Goal: Information Seeking & Learning: Learn about a topic

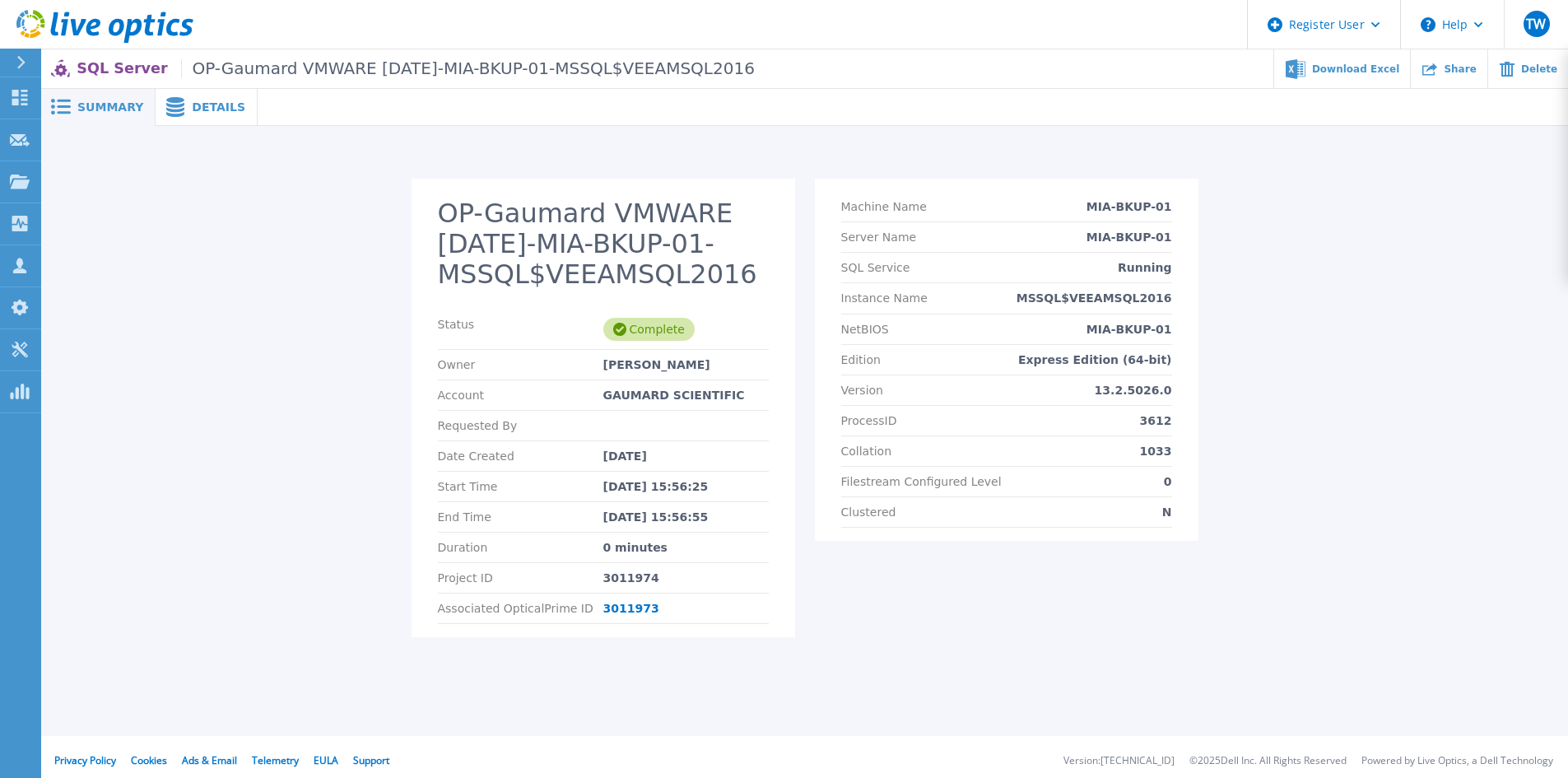
click at [399, 97] on div at bounding box center [912, 107] width 1311 height 37
click at [167, 107] on icon at bounding box center [175, 107] width 18 height 20
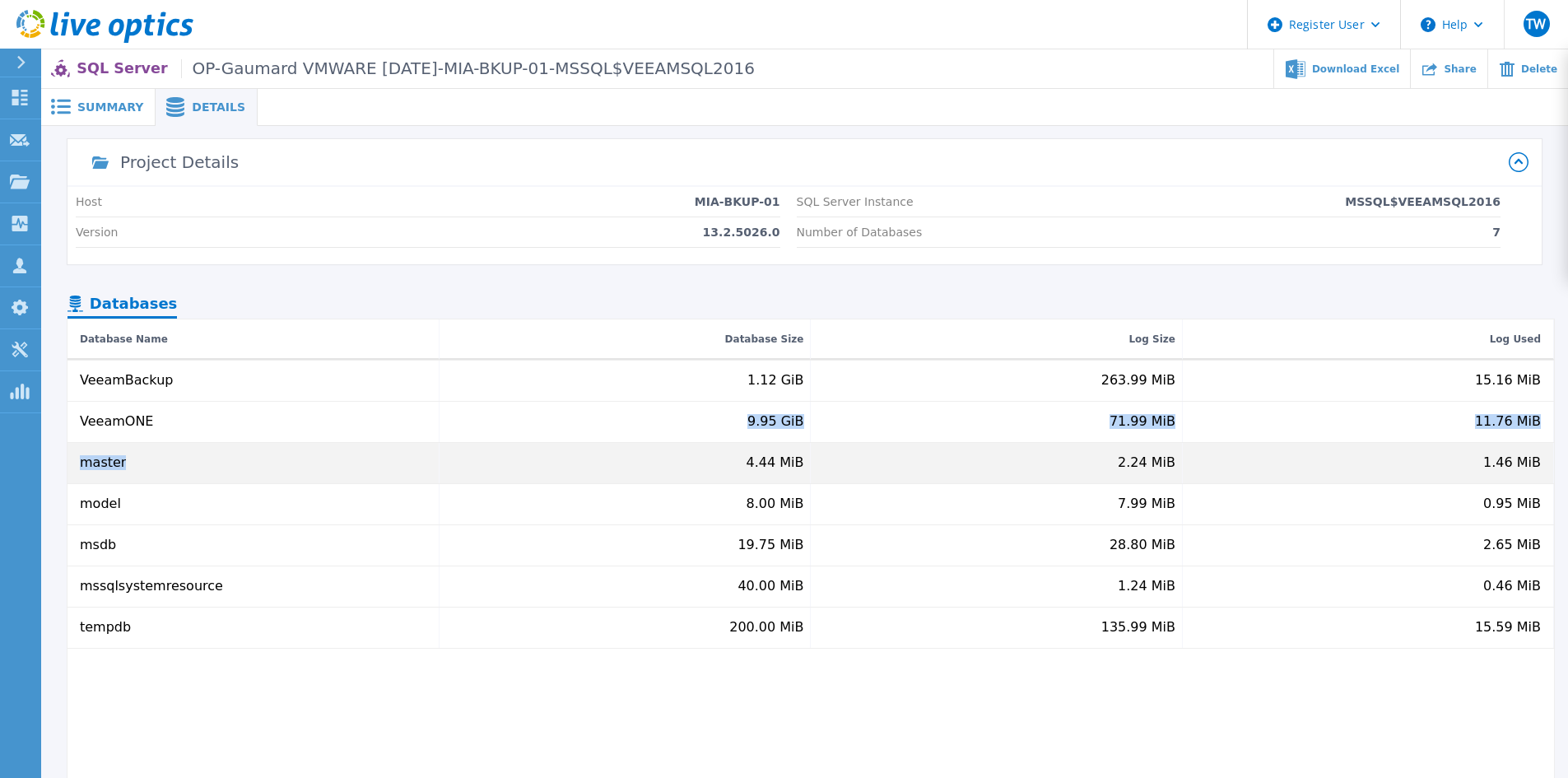
drag, startPoint x: 275, startPoint y: 439, endPoint x: 278, endPoint y: 451, distance: 12.4
click at [278, 451] on div "VeeamBackup 1.12 GiB 263.99 MiB 15.16 MiB VeeamONE 9.95 GiB 71.99 MiB 11.76 MiB…" at bounding box center [810, 504] width 1487 height 288
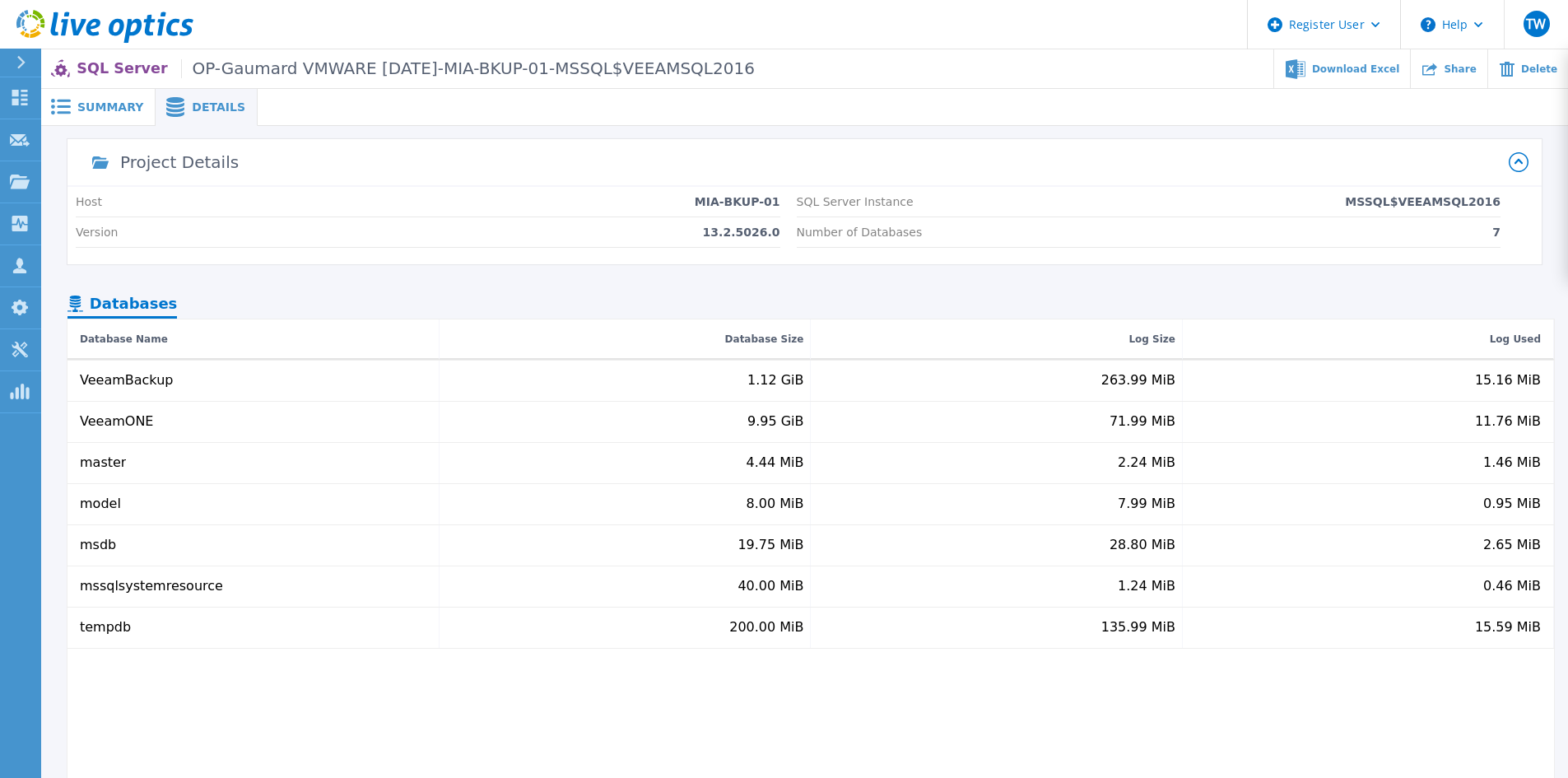
click at [85, 119] on div "Summary" at bounding box center [97, 107] width 115 height 37
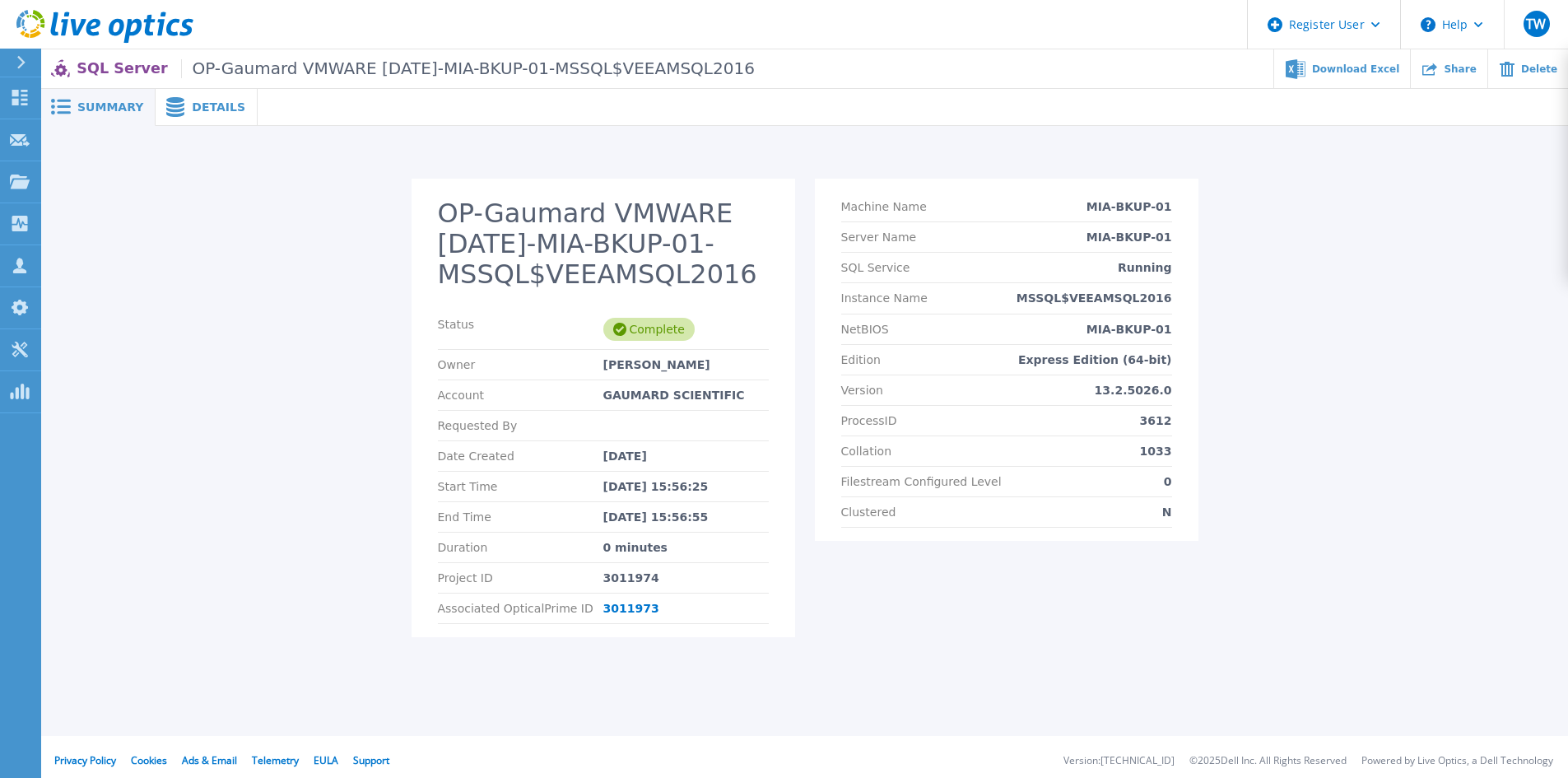
click at [115, 65] on p "SQL Server OP-Gaumard VMWARE 8-12-2025-MIA-BKUP-01-MSSQL$VEEAMSQL2016" at bounding box center [415, 69] width 678 height 19
click at [1528, 307] on div "OP-Gaumard VMWARE 8-12-2025-MIA-BKUP-01-MSSQL$VEEAMSQL2016 Status Complete Owne…" at bounding box center [804, 417] width 1495 height 478
click at [200, 113] on span "Details" at bounding box center [219, 107] width 54 height 11
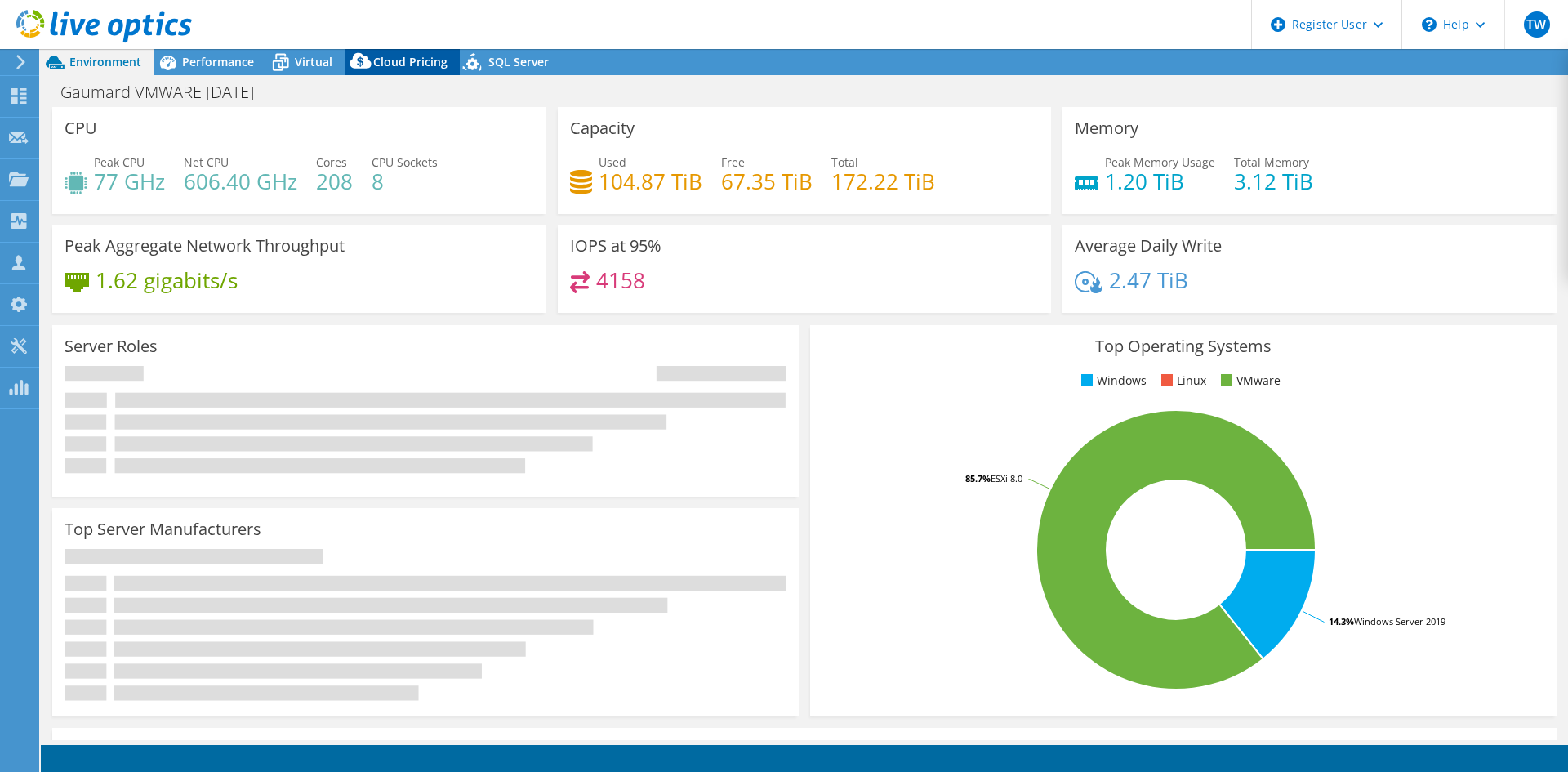
select select "USD"
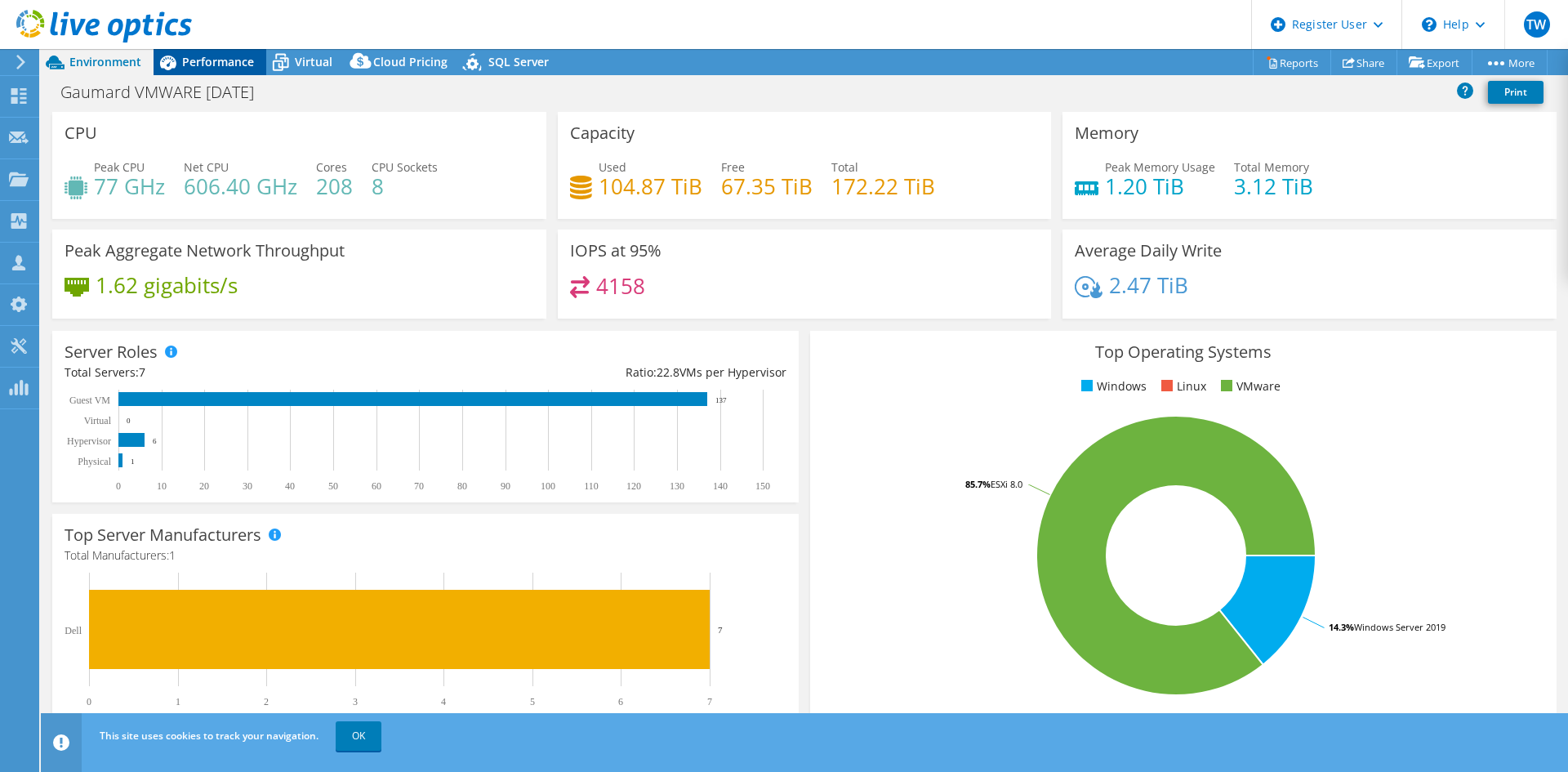
click at [215, 61] on span "Performance" at bounding box center [218, 61] width 72 height 16
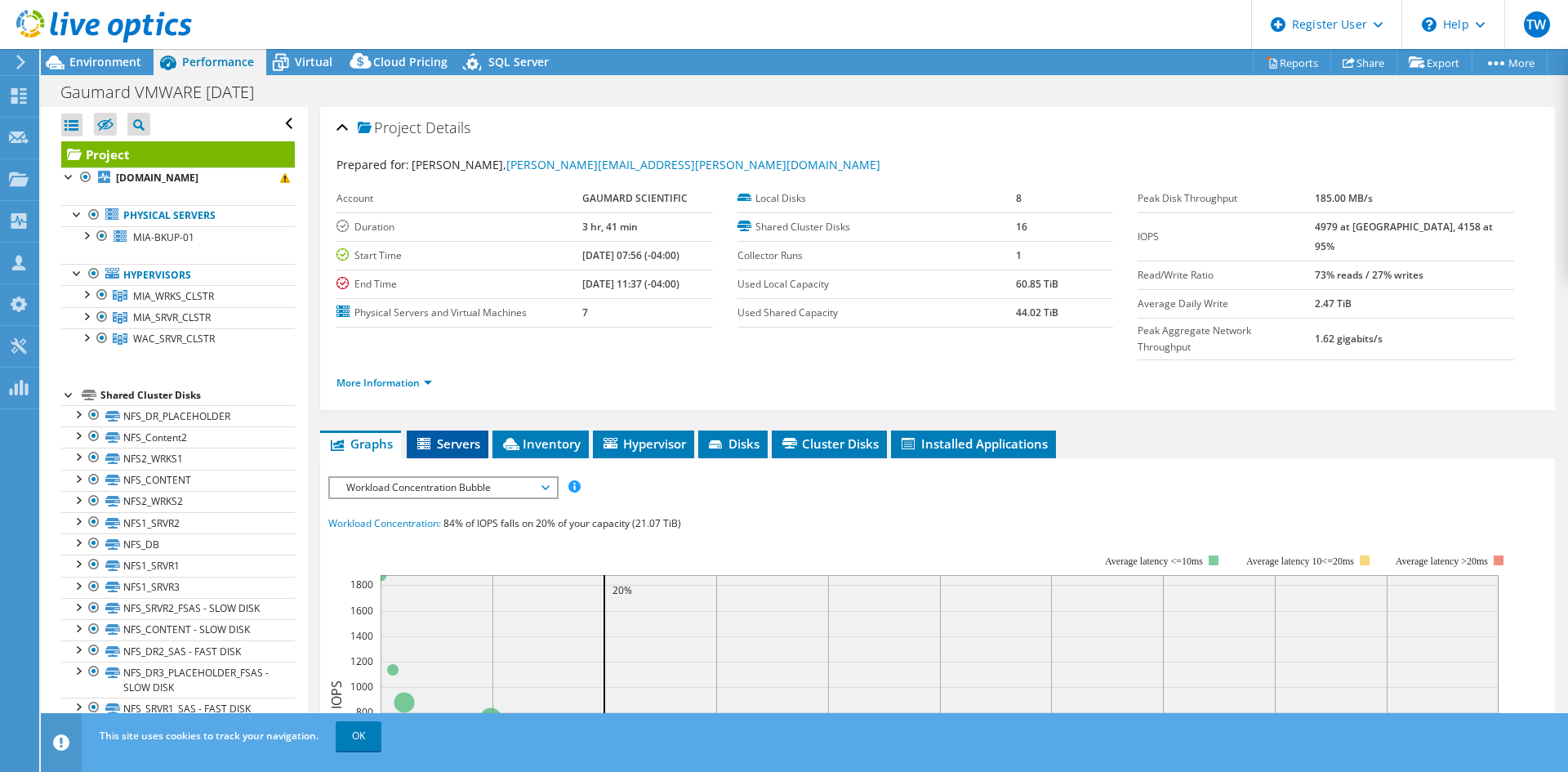
click at [473, 430] on li "Servers" at bounding box center [447, 444] width 82 height 28
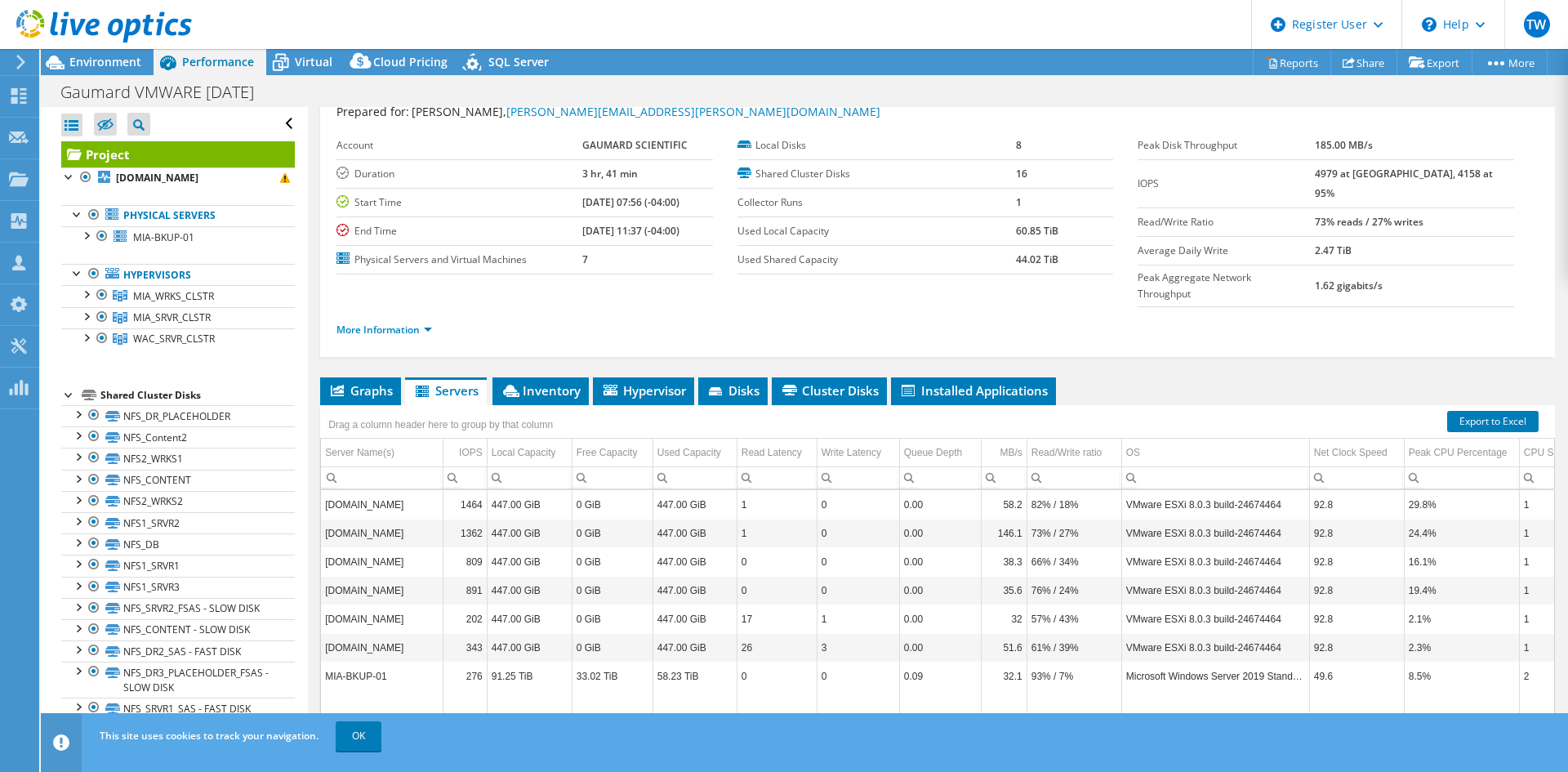
scroll to position [95, 0]
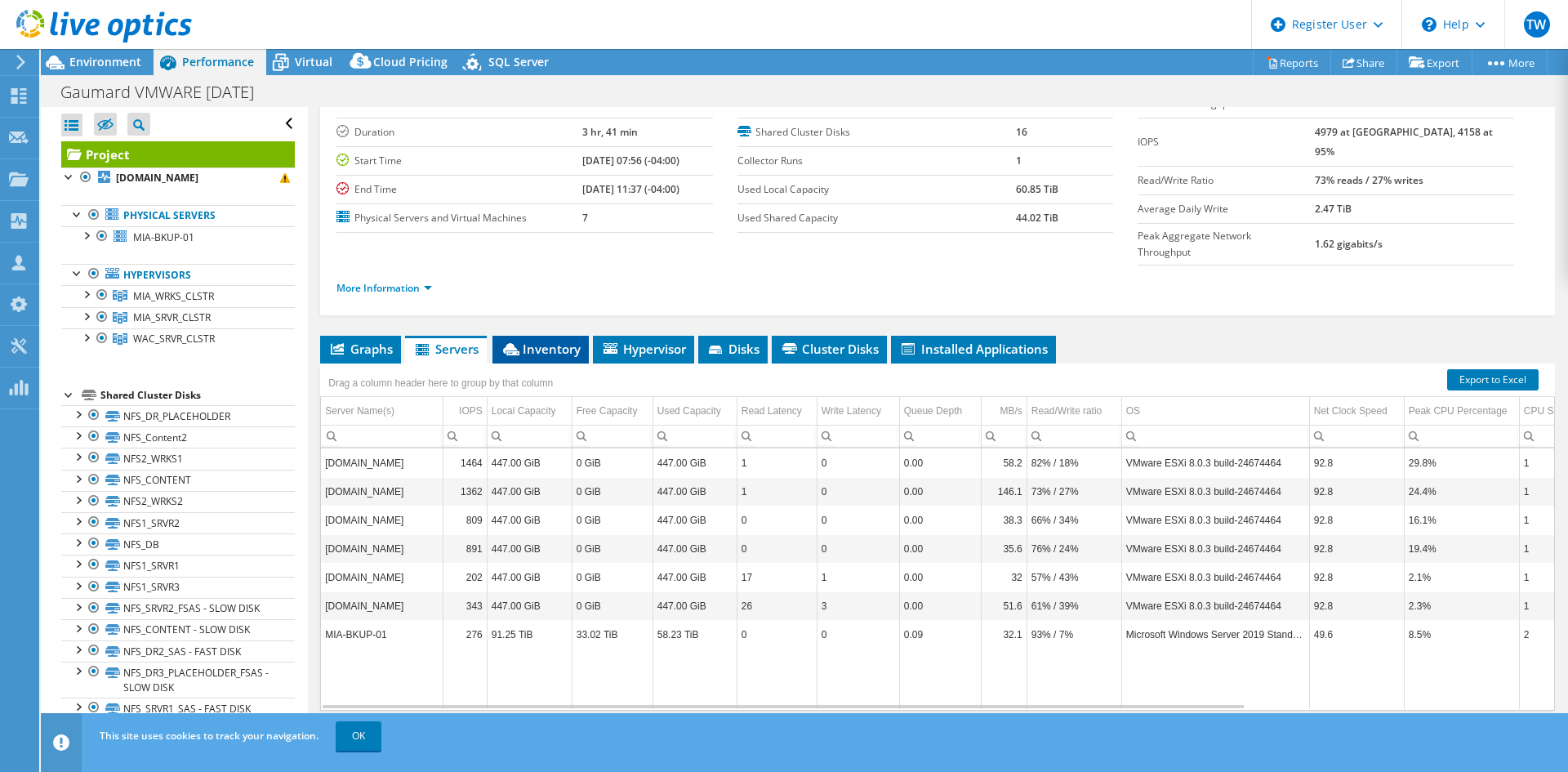
click at [561, 335] on li "Inventory" at bounding box center [540, 349] width 97 height 28
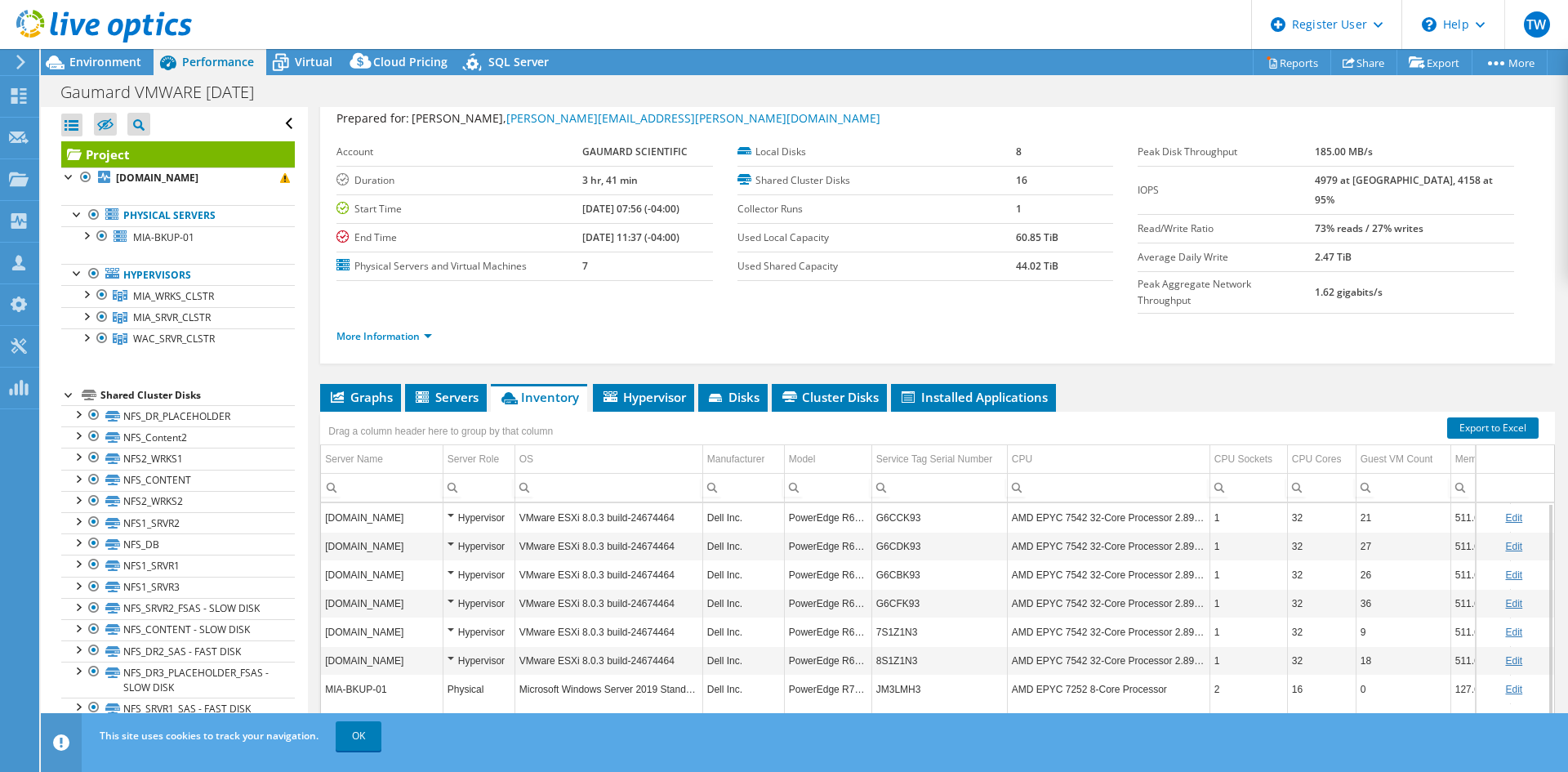
scroll to position [0, 0]
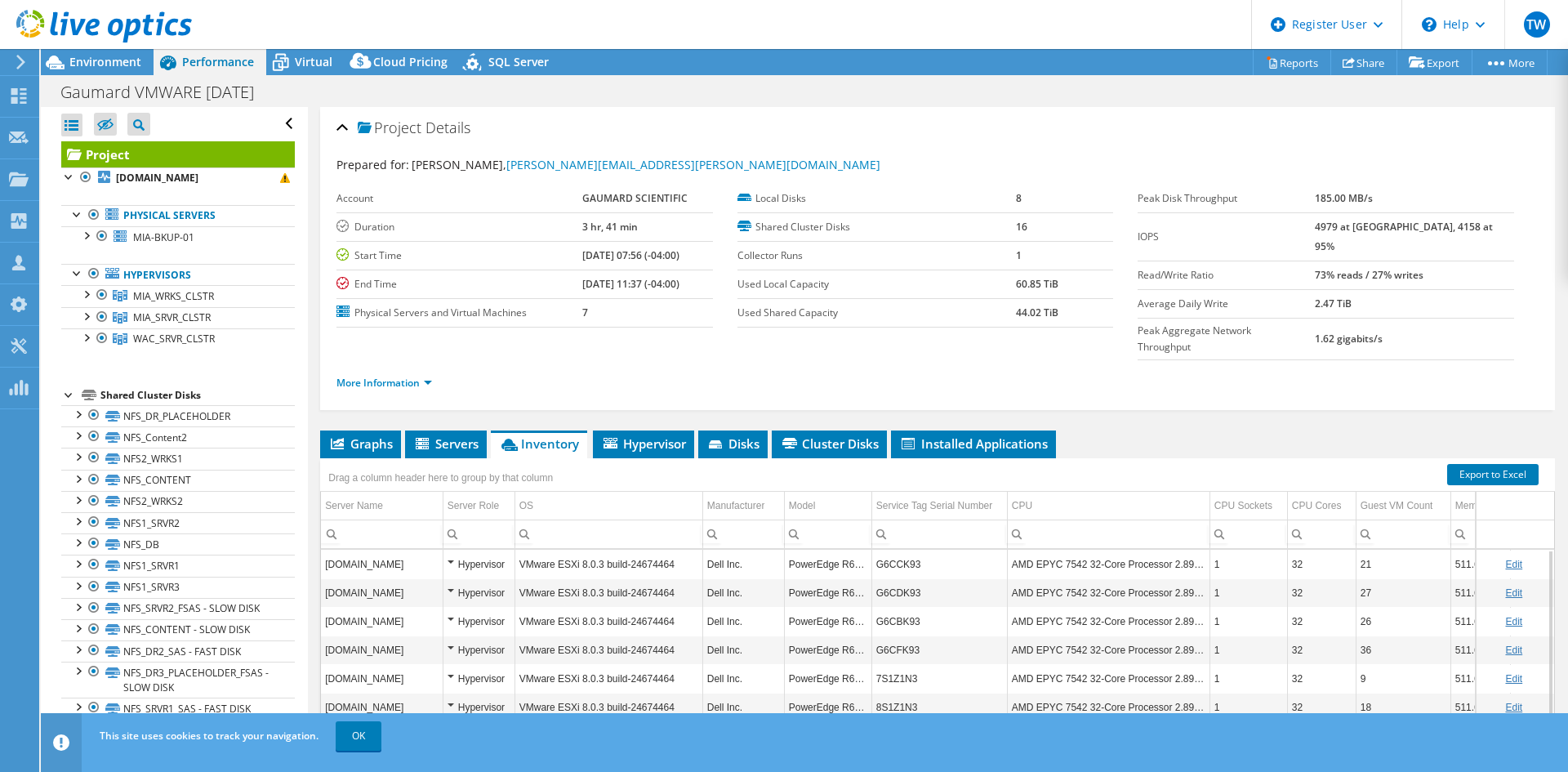
click at [68, 393] on div at bounding box center [69, 393] width 16 height 16
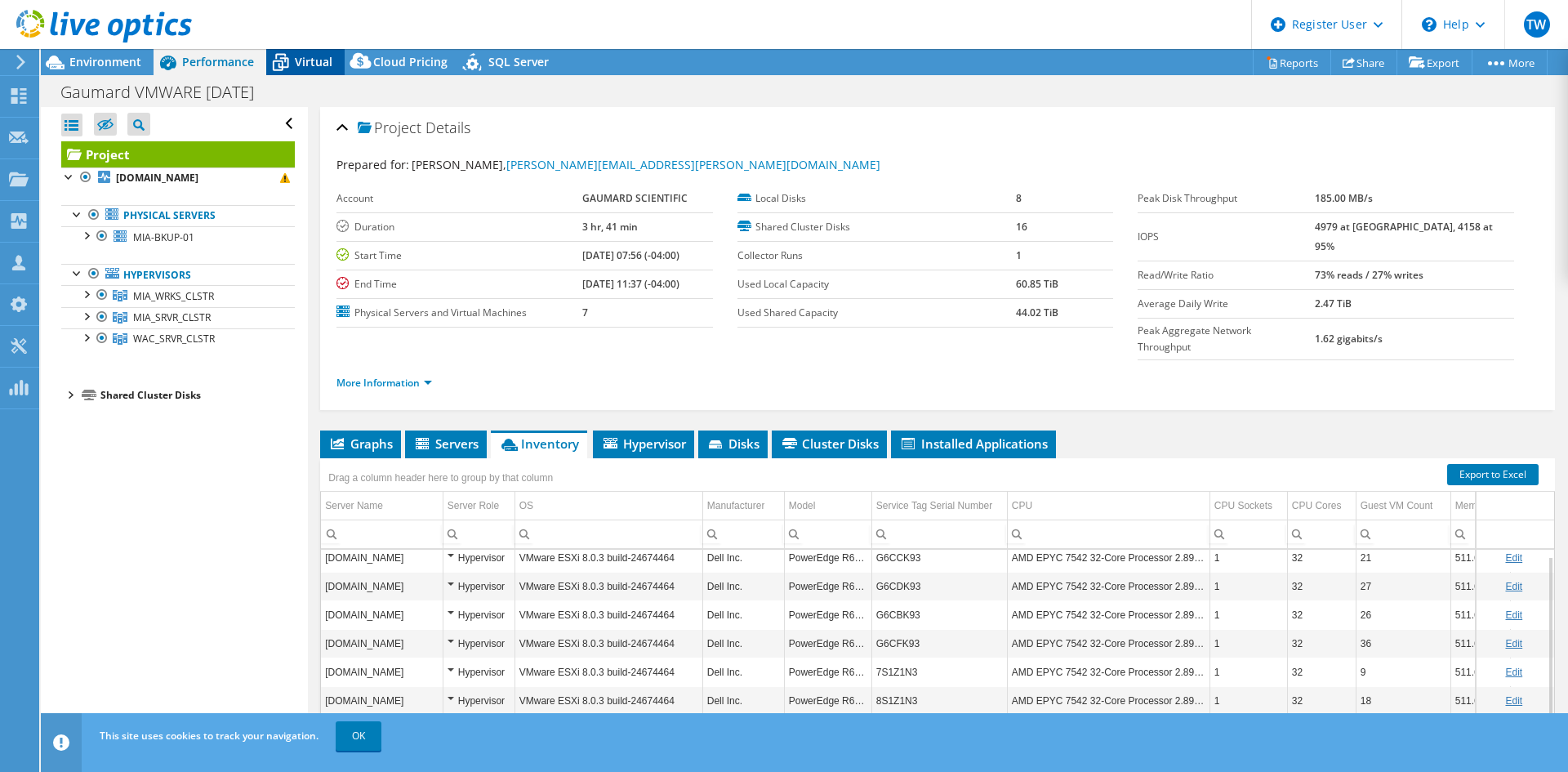
click at [325, 69] on span "Virtual" at bounding box center [314, 61] width 38 height 16
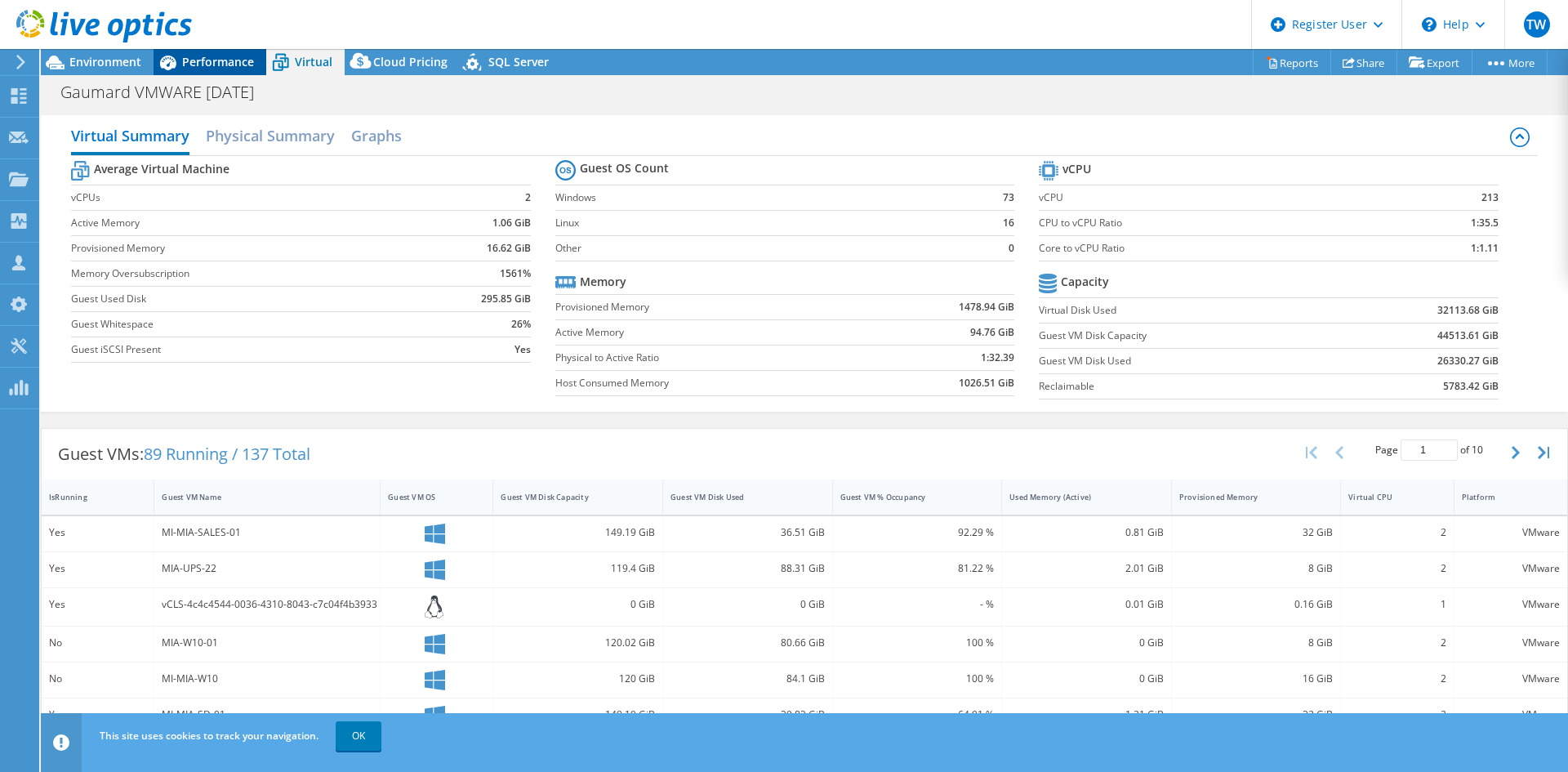
click at [198, 68] on span "Performance" at bounding box center [218, 61] width 72 height 16
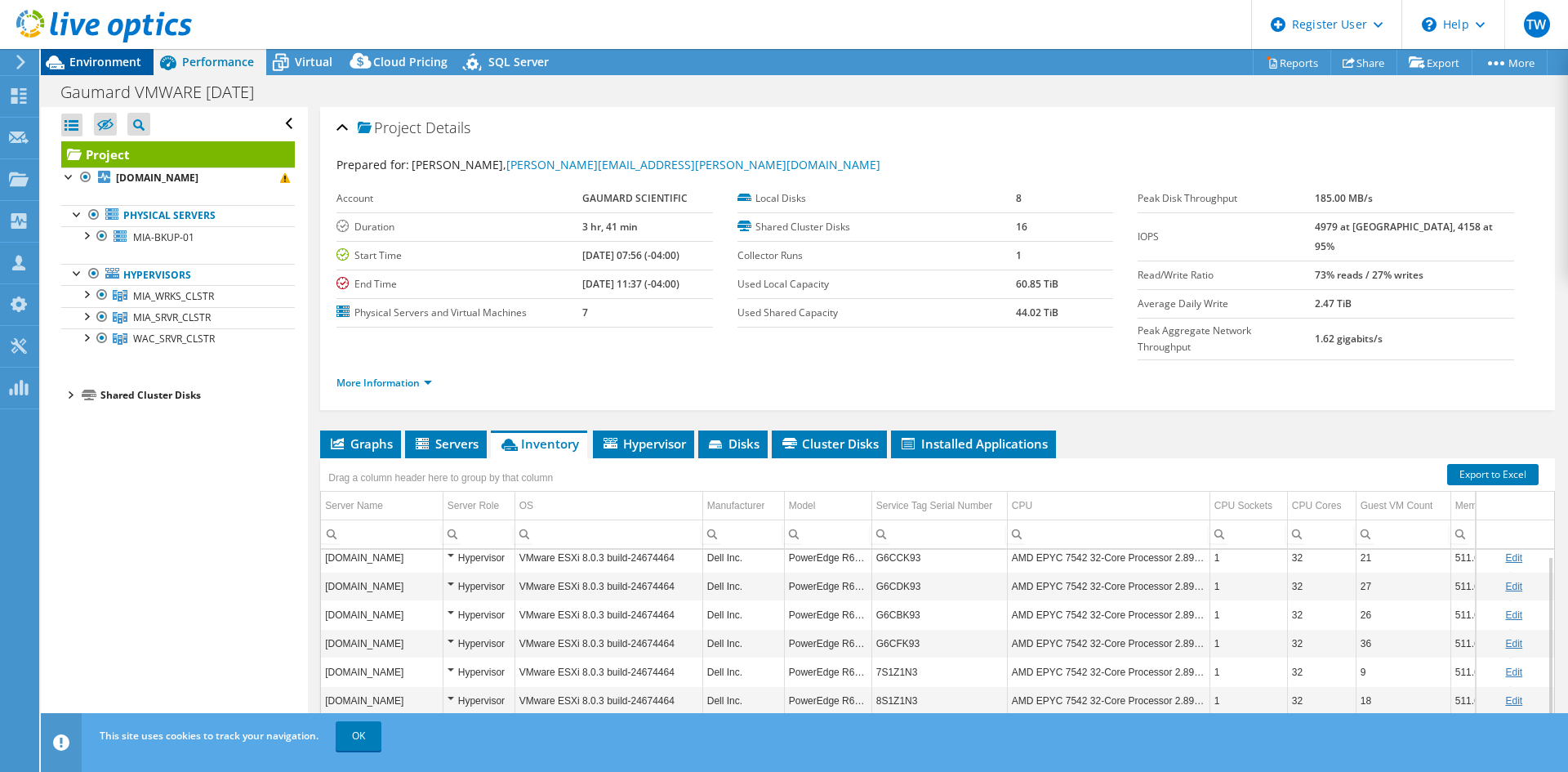
click at [145, 61] on div "Environment" at bounding box center [97, 62] width 113 height 26
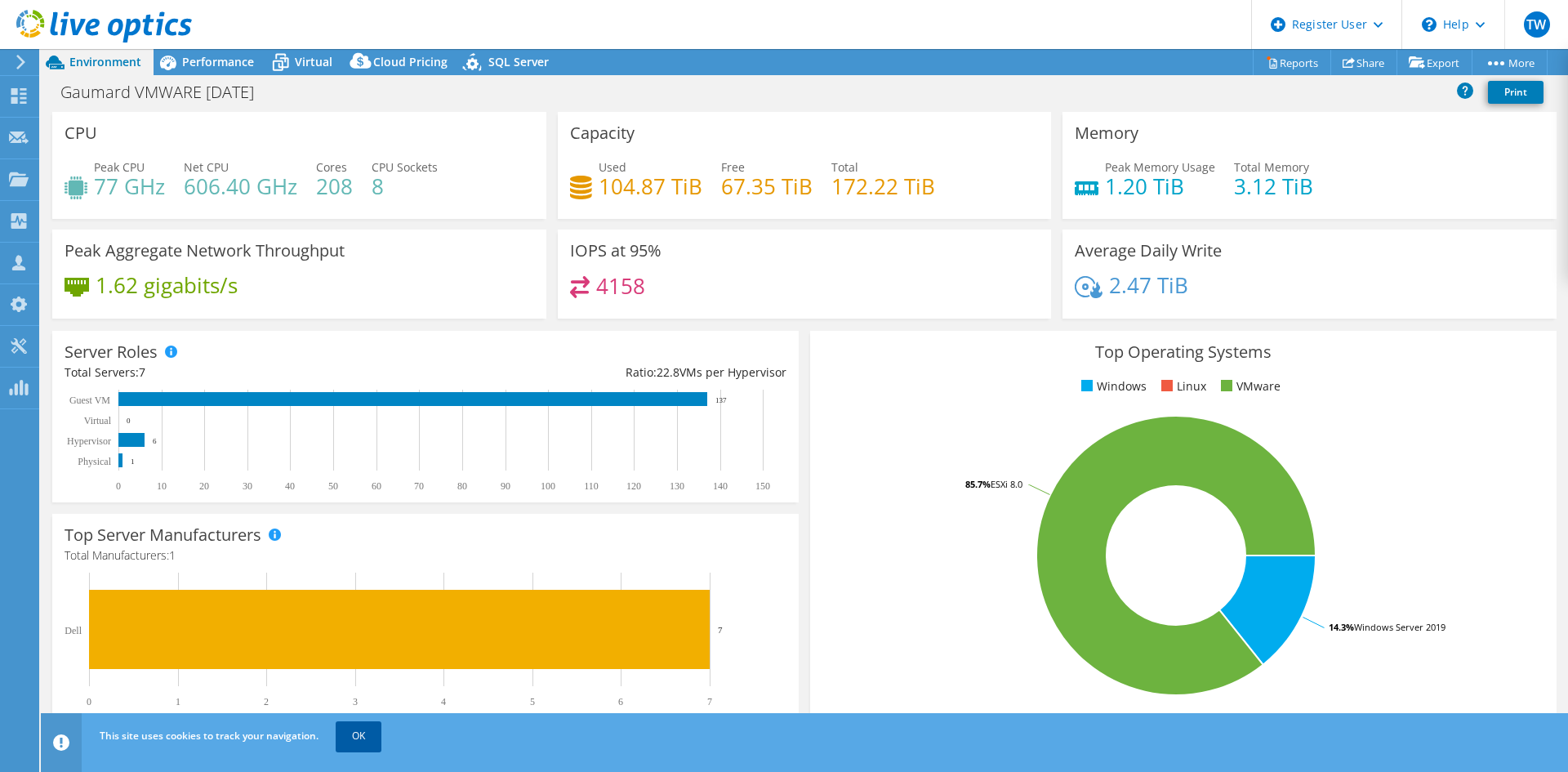
click at [360, 737] on link "OK" at bounding box center [358, 735] width 46 height 29
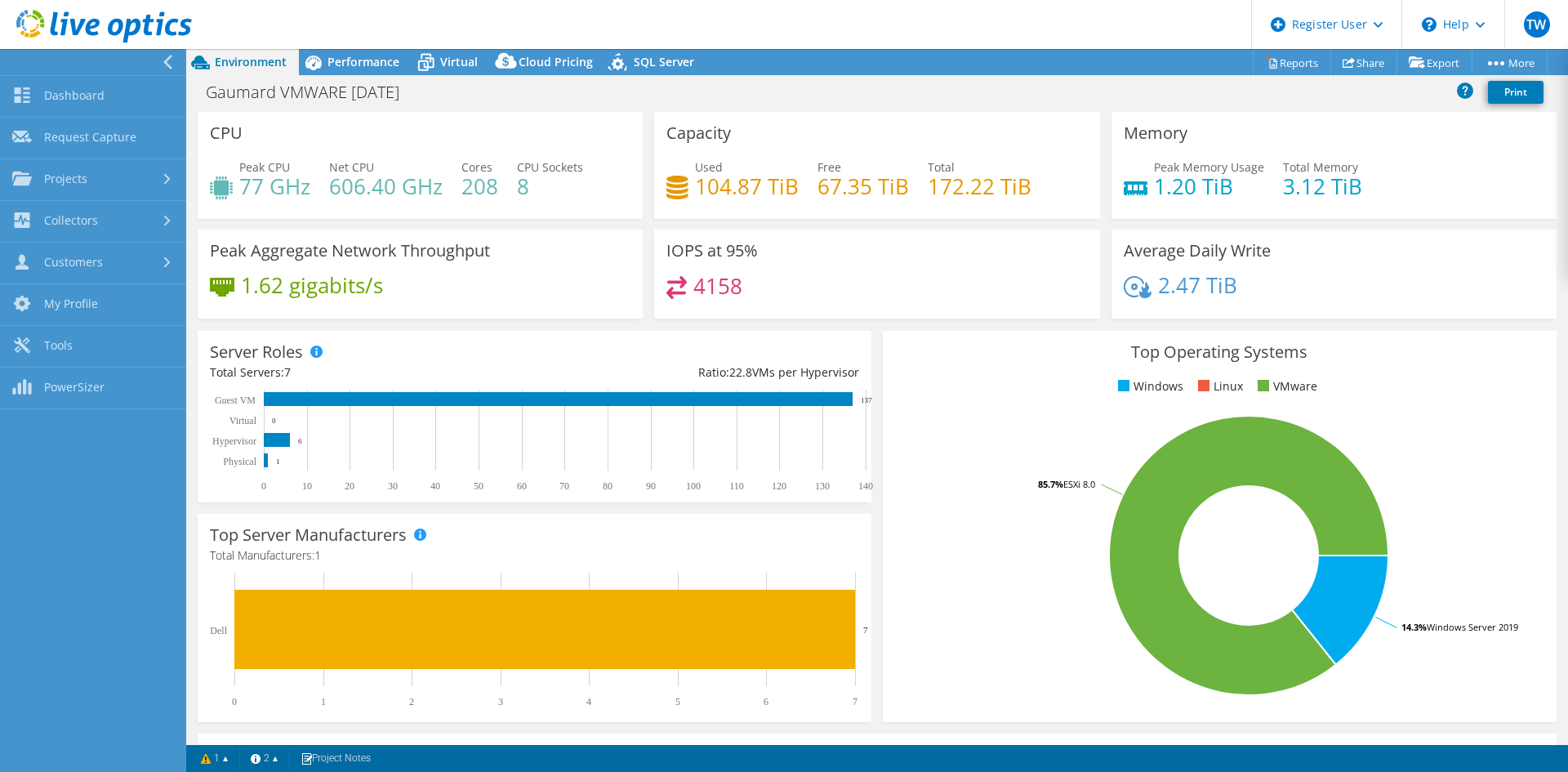
click at [159, 63] on div at bounding box center [89, 62] width 186 height 26
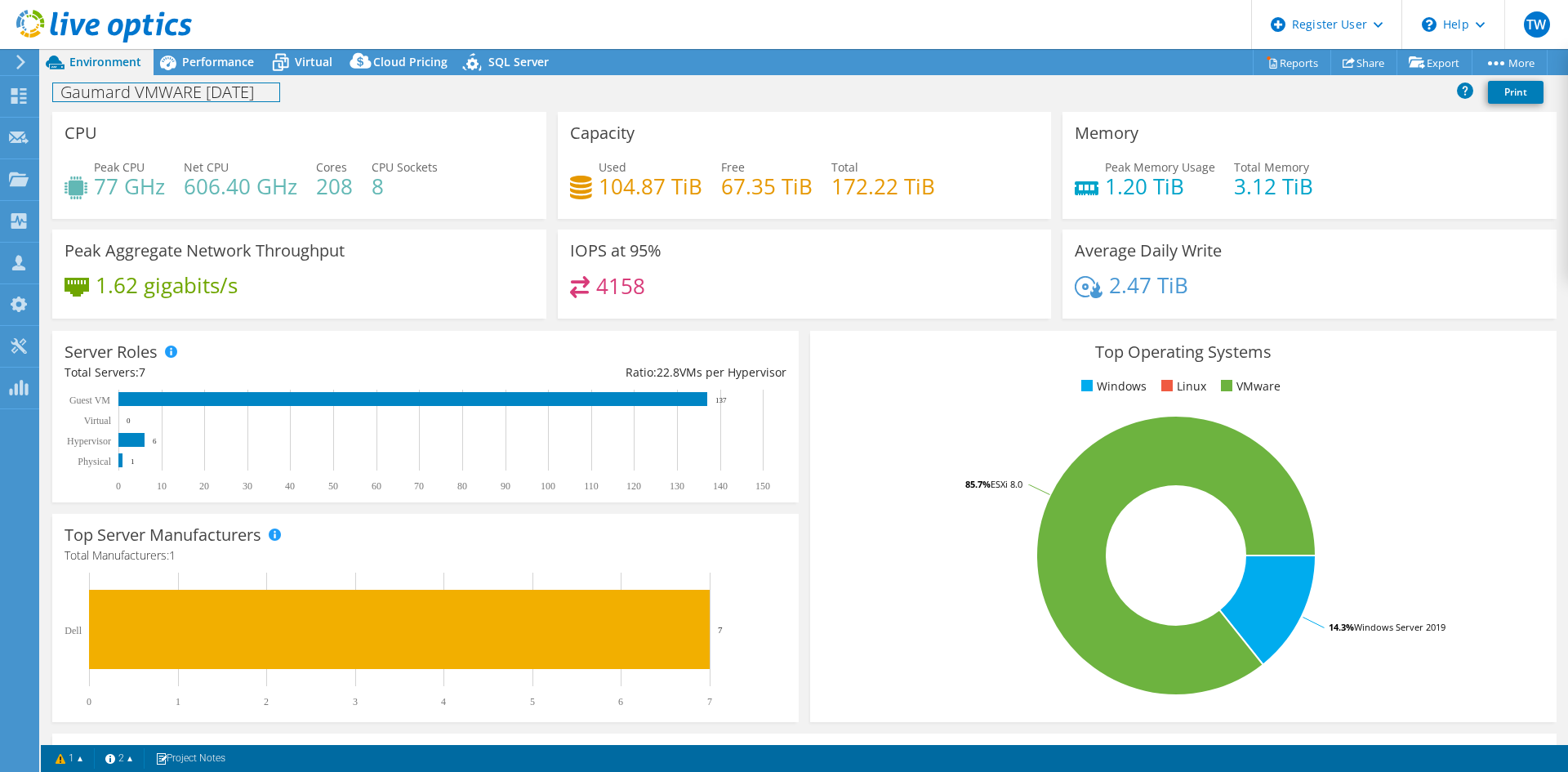
click at [122, 101] on h1 "Gaumard VMWARE [DATE]" at bounding box center [166, 92] width 226 height 18
click at [21, 105] on div at bounding box center [19, 98] width 20 height 18
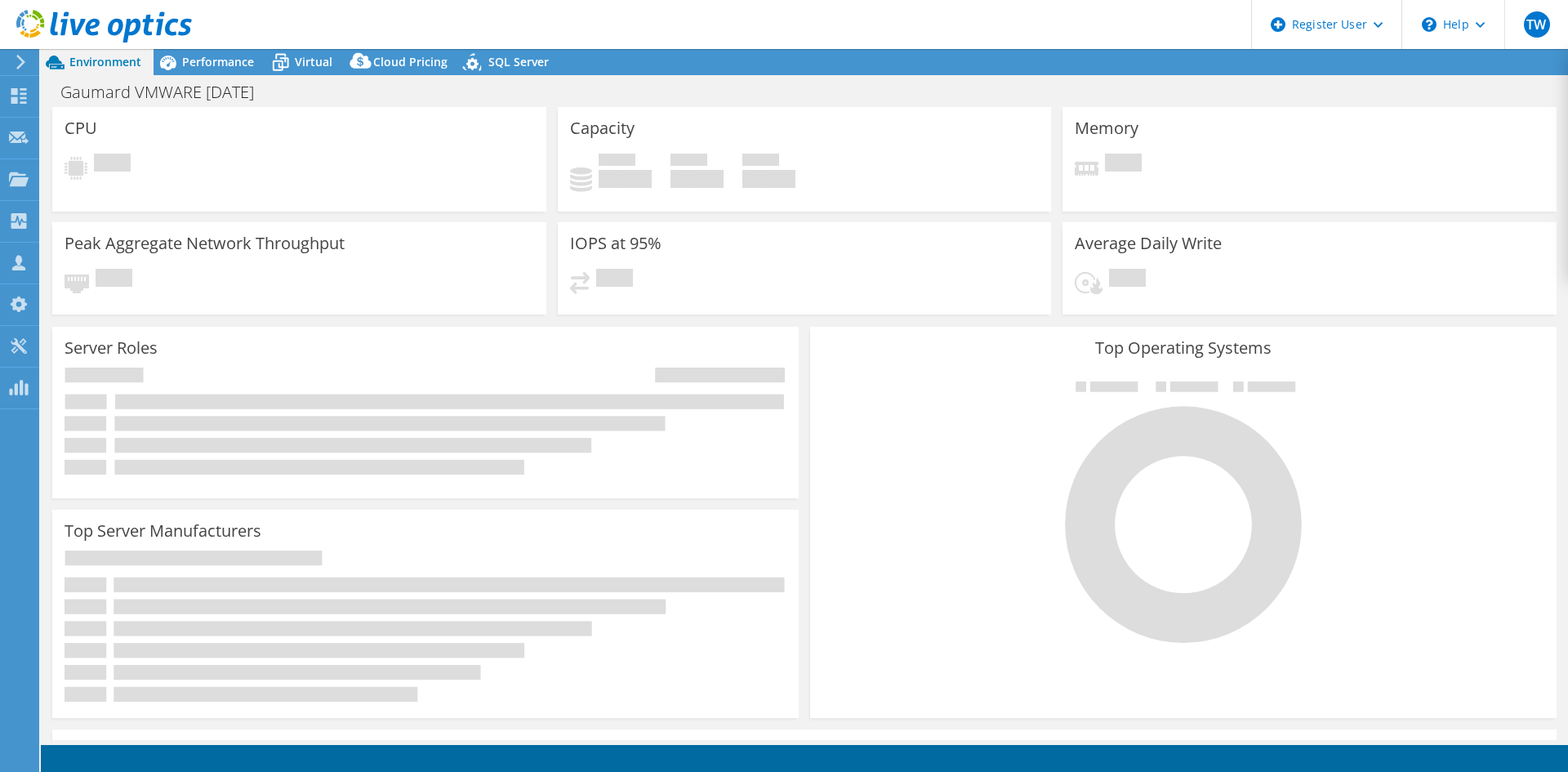
select select "SelectRegion"
select select "USD"
click at [150, 63] on div "Environment" at bounding box center [97, 62] width 113 height 26
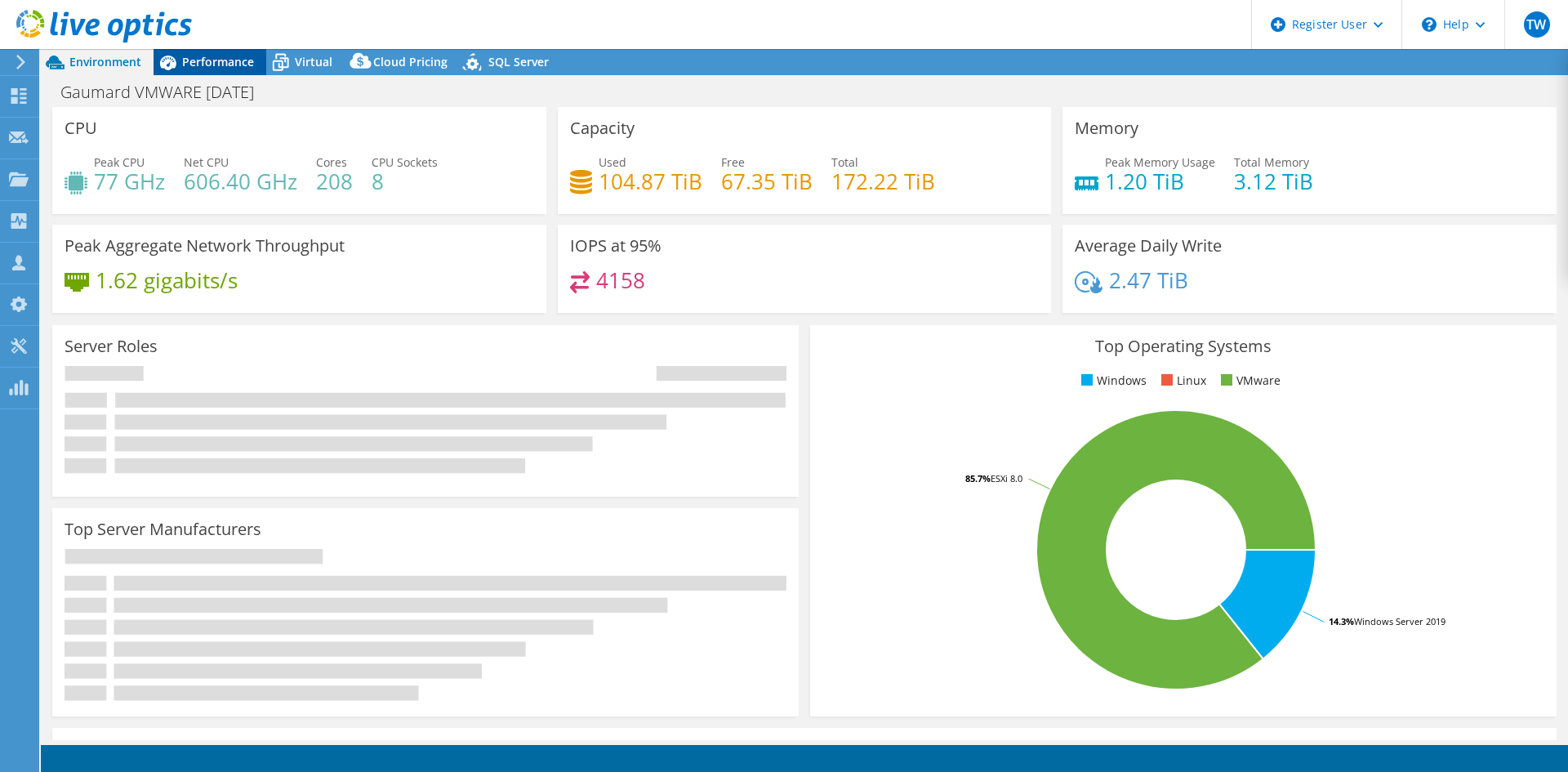
click at [178, 60] on icon at bounding box center [168, 62] width 28 height 28
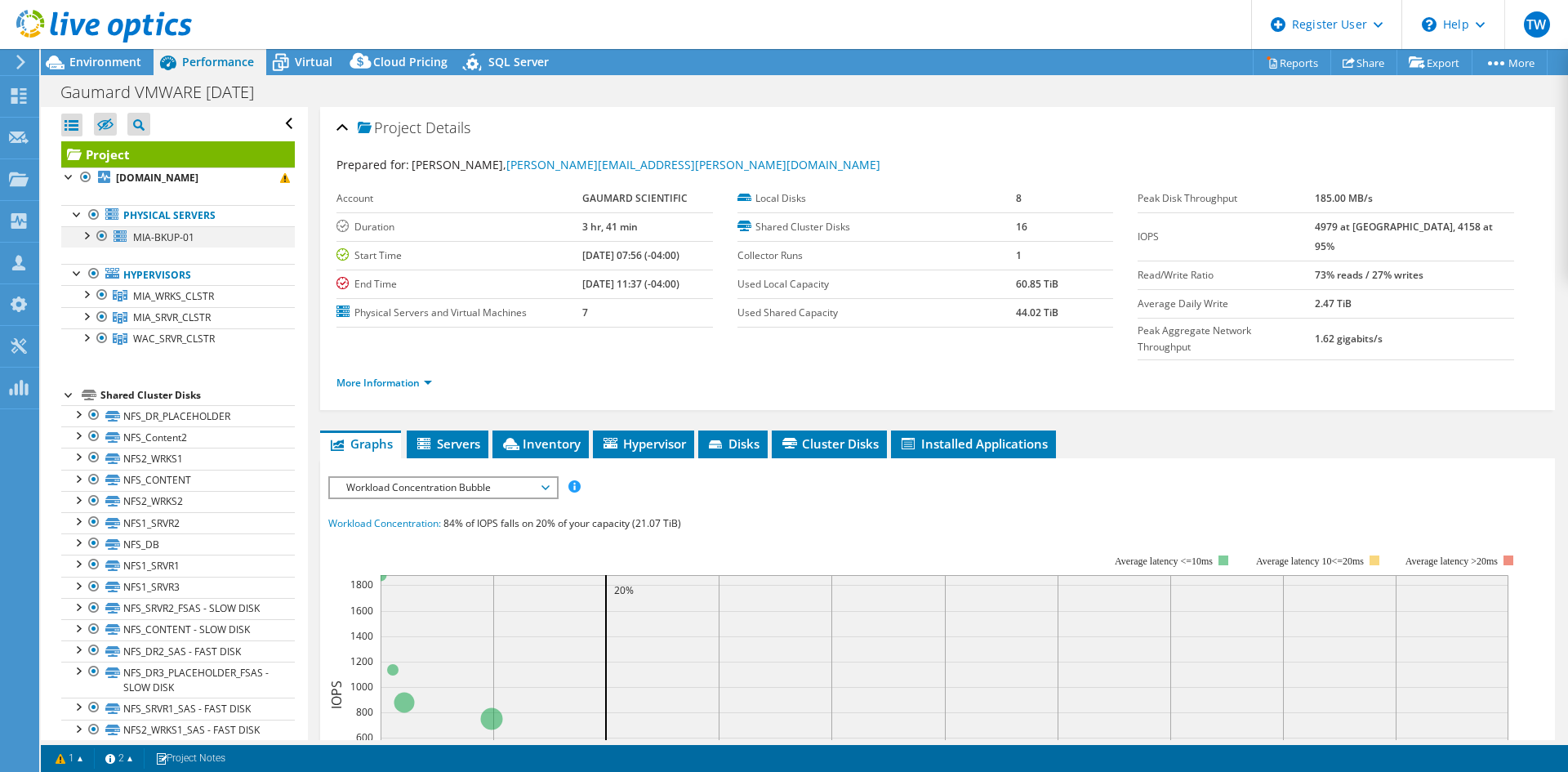
click at [102, 232] on div at bounding box center [101, 236] width 16 height 20
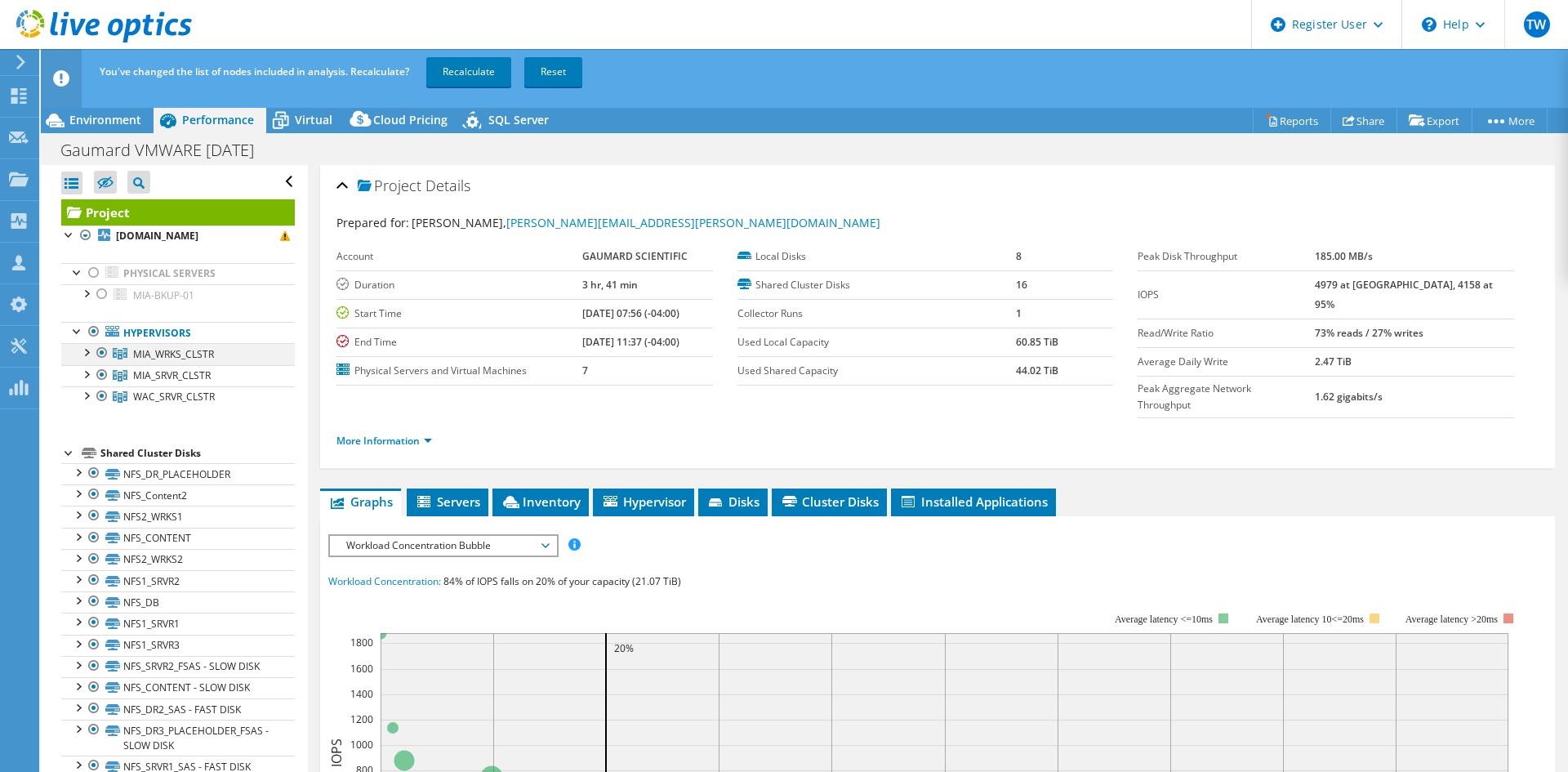
click at [83, 354] on div at bounding box center [85, 350] width 16 height 16
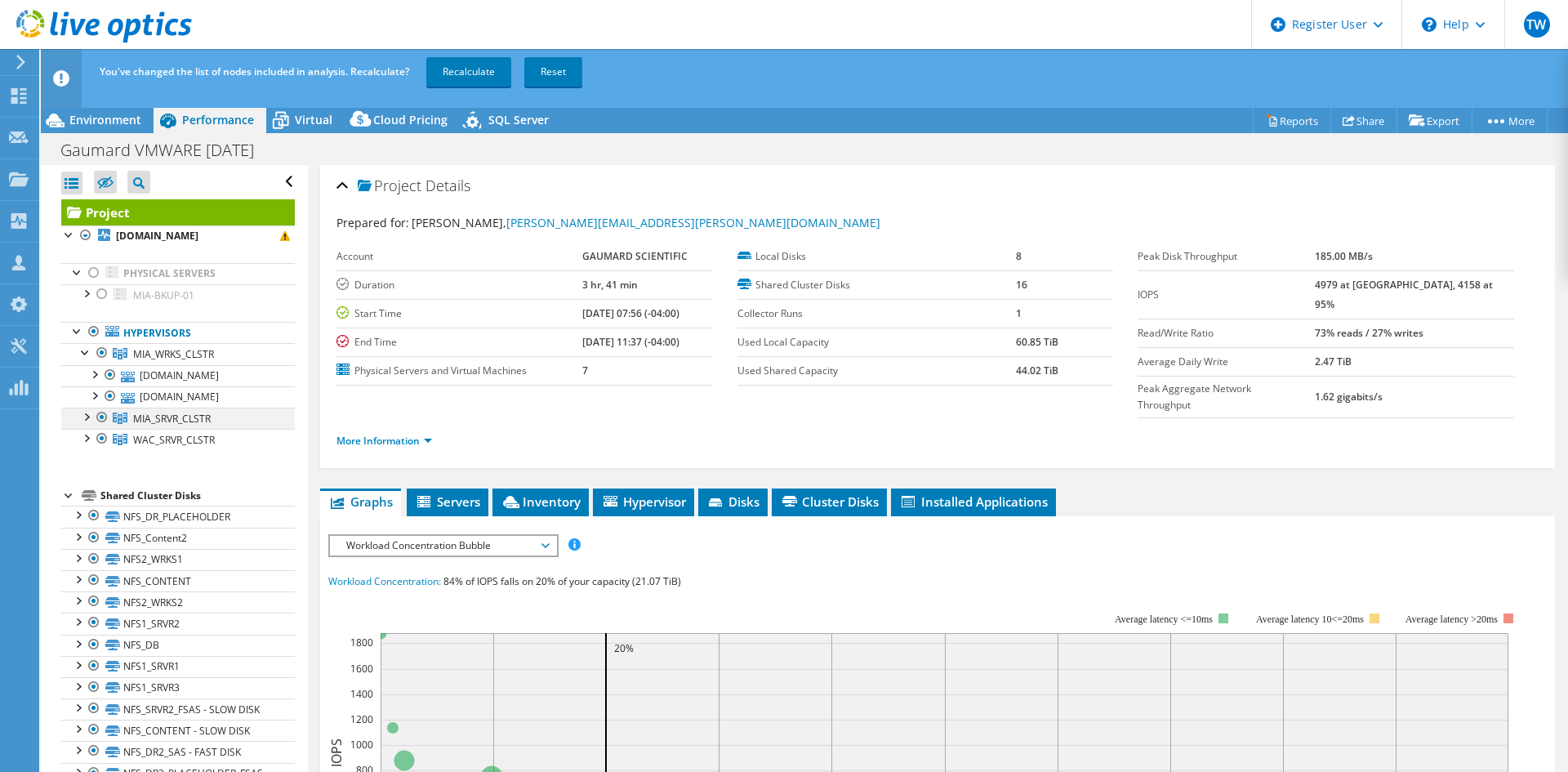
click at [86, 418] on div at bounding box center [85, 415] width 16 height 16
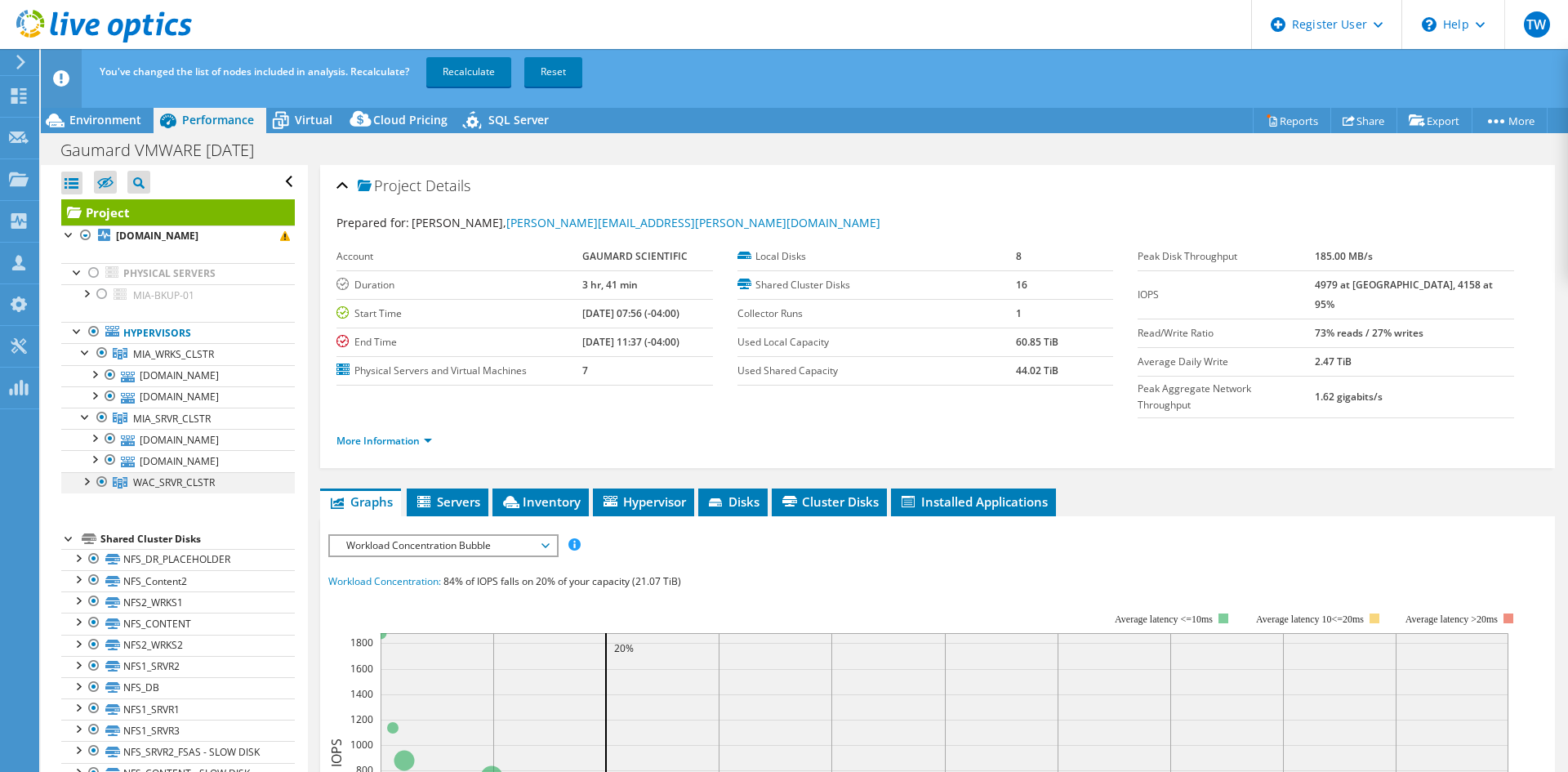
click at [85, 480] on div at bounding box center [85, 480] width 16 height 16
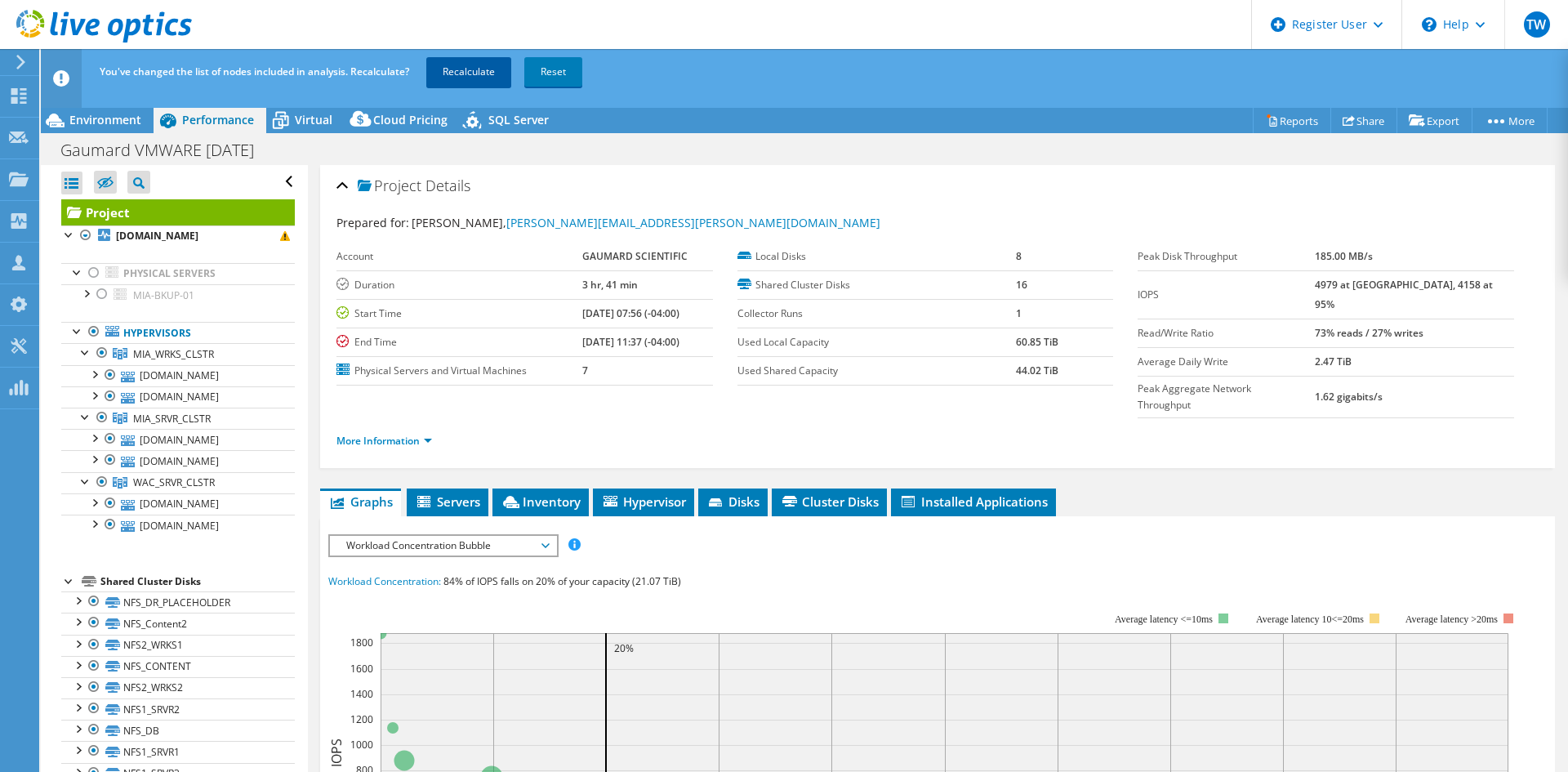
click at [499, 82] on link "Recalculate" at bounding box center [469, 71] width 85 height 29
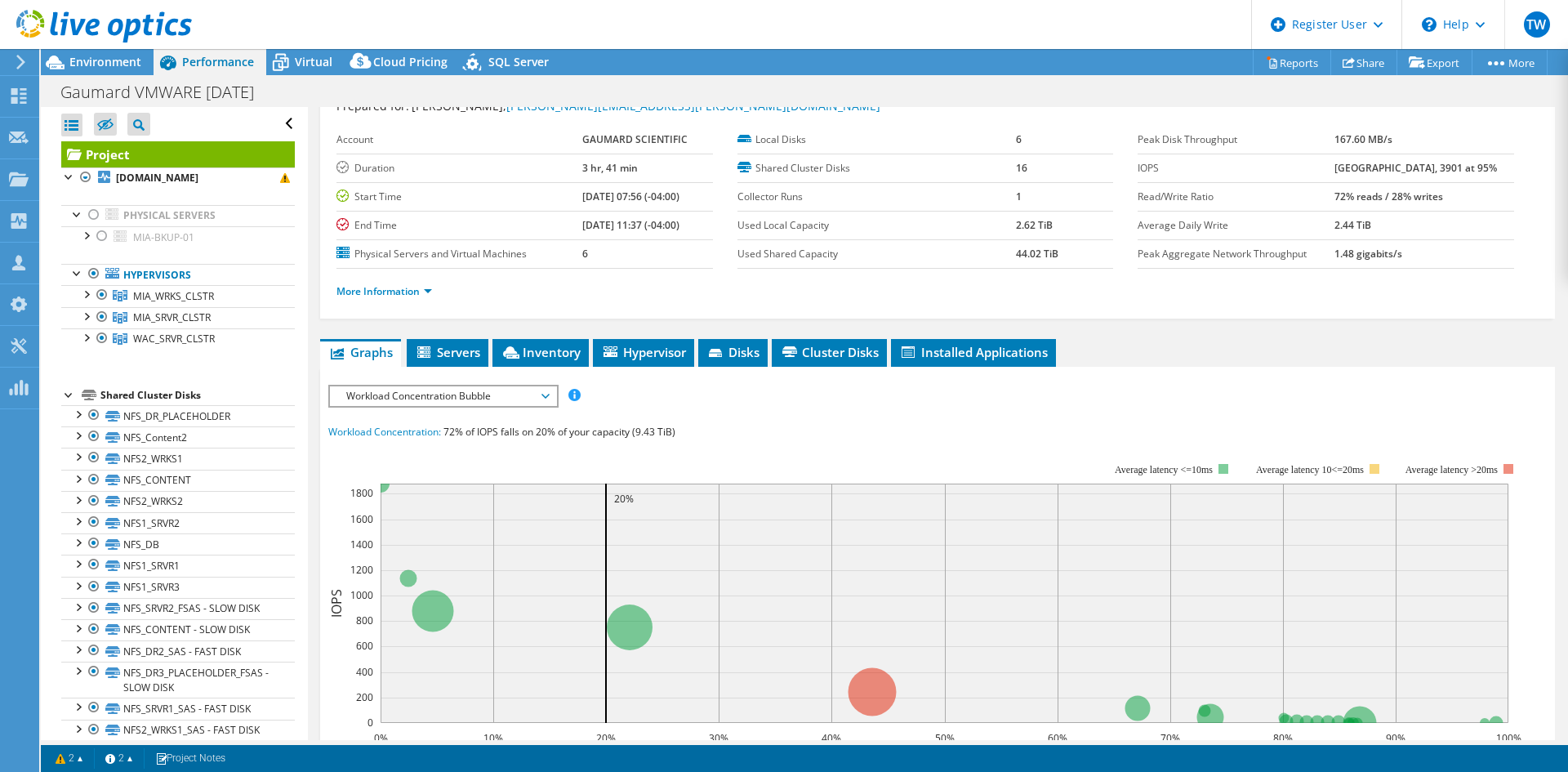
scroll to position [82, 0]
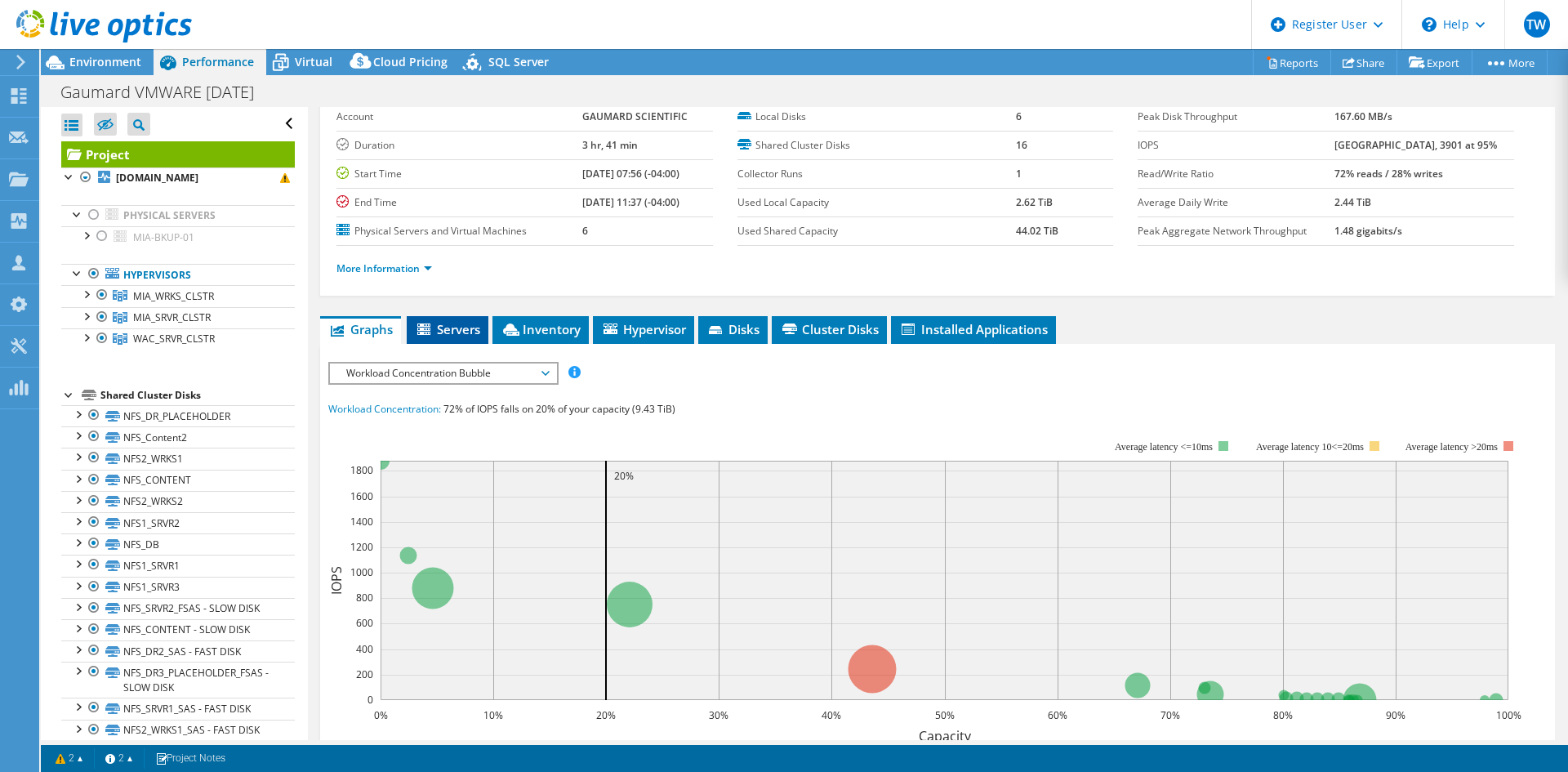
click at [449, 332] on span "Servers" at bounding box center [448, 329] width 66 height 16
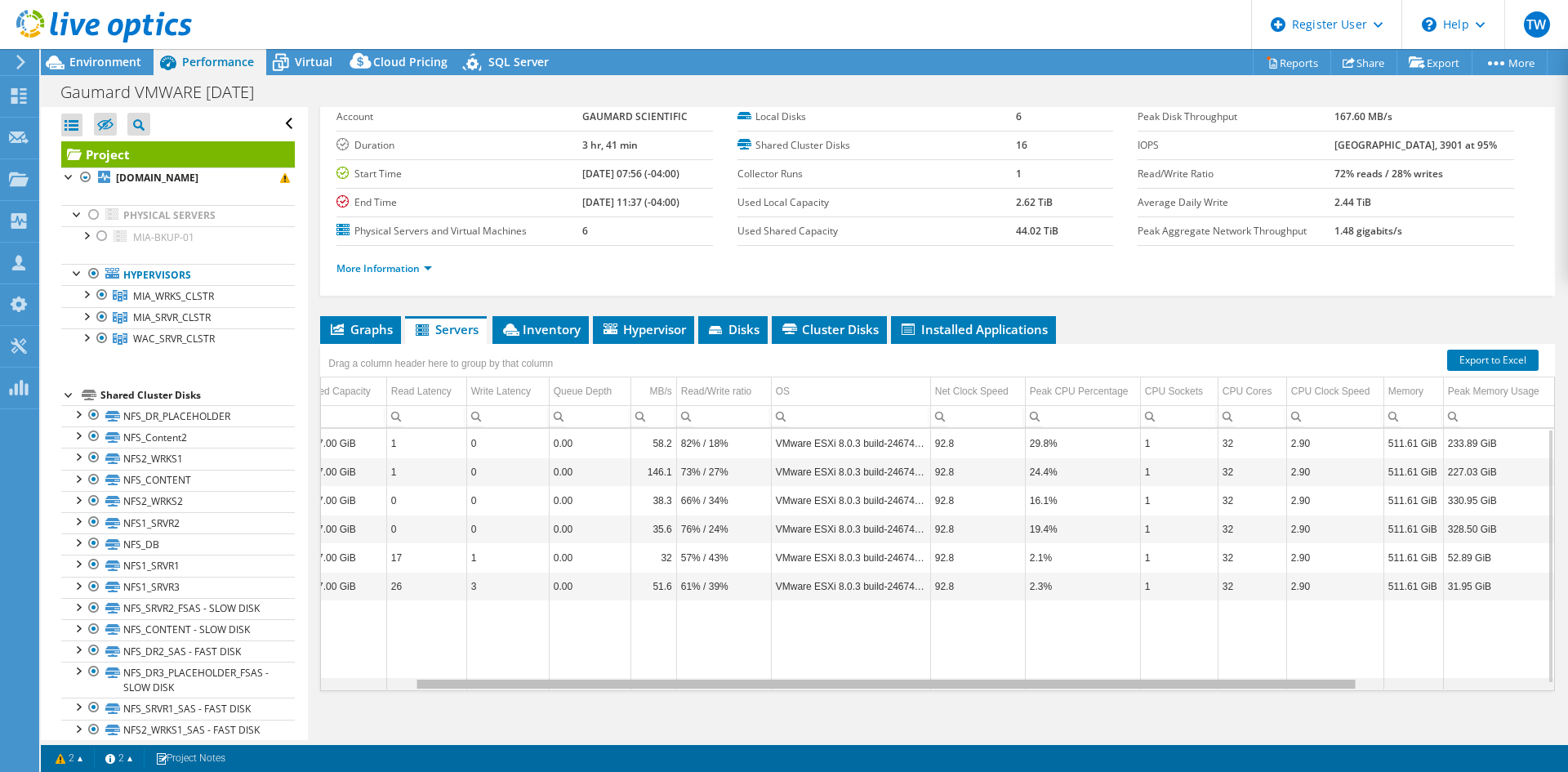
scroll to position [0, 0]
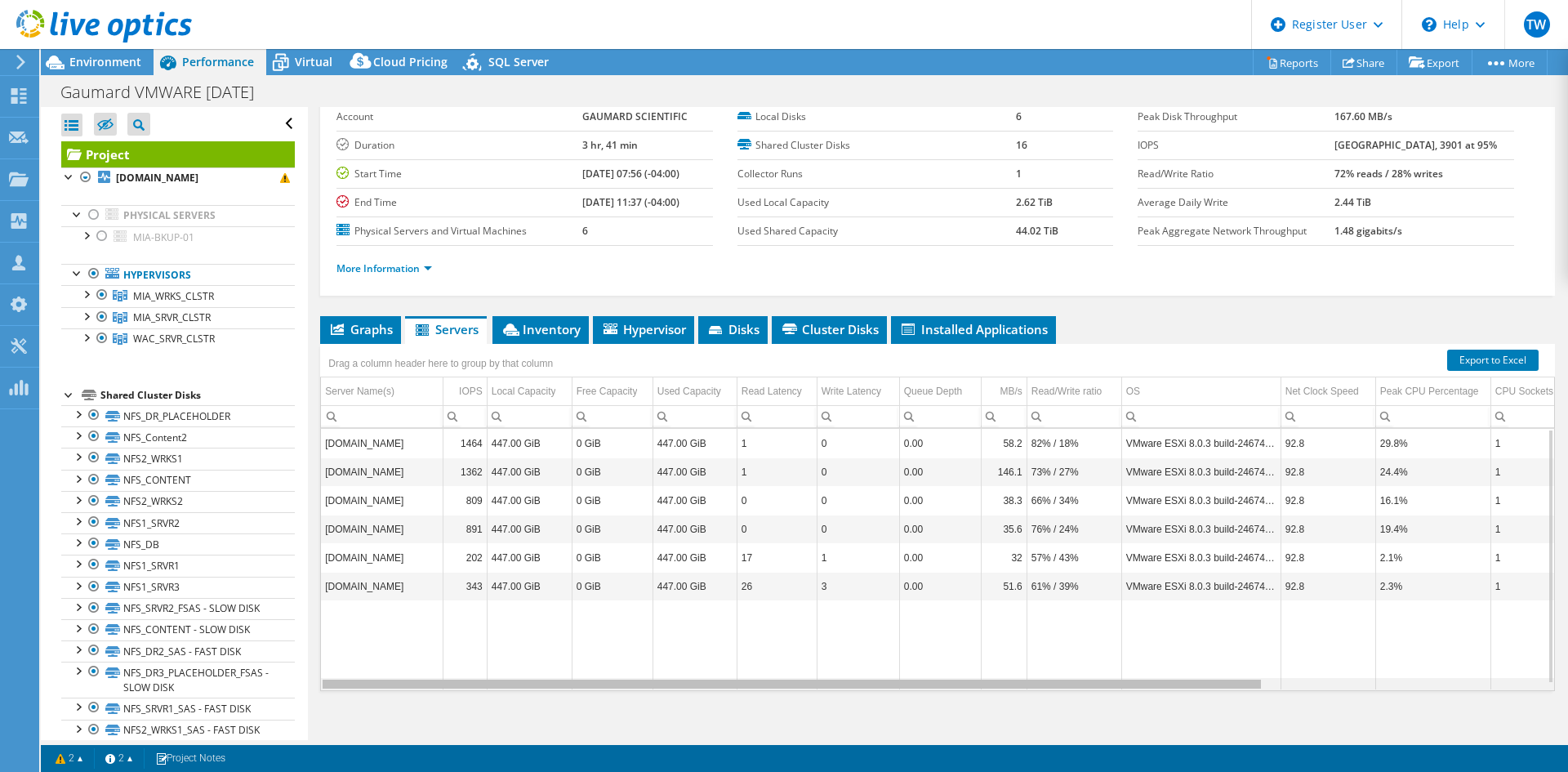
drag, startPoint x: 721, startPoint y: 687, endPoint x: 591, endPoint y: 696, distance: 130.3
click at [591, 696] on body "TW Dell User [PERSON_NAME] Wagon [PERSON_NAME][EMAIL_ADDRESS][DOMAIN_NAME] Dell…" at bounding box center [784, 386] width 1568 height 772
click at [66, 395] on div at bounding box center [69, 393] width 16 height 16
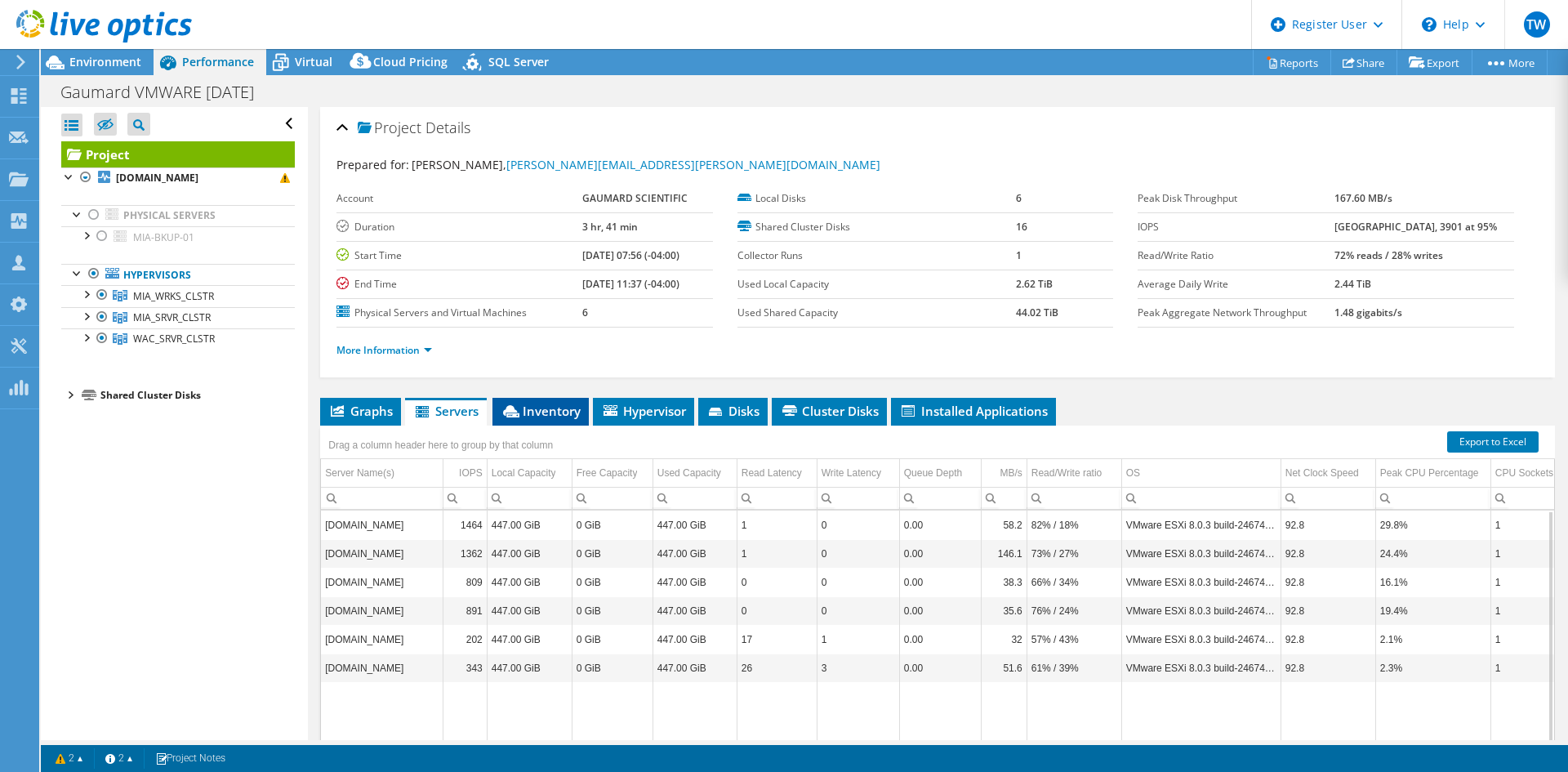
click at [561, 410] on span "Inventory" at bounding box center [540, 410] width 80 height 16
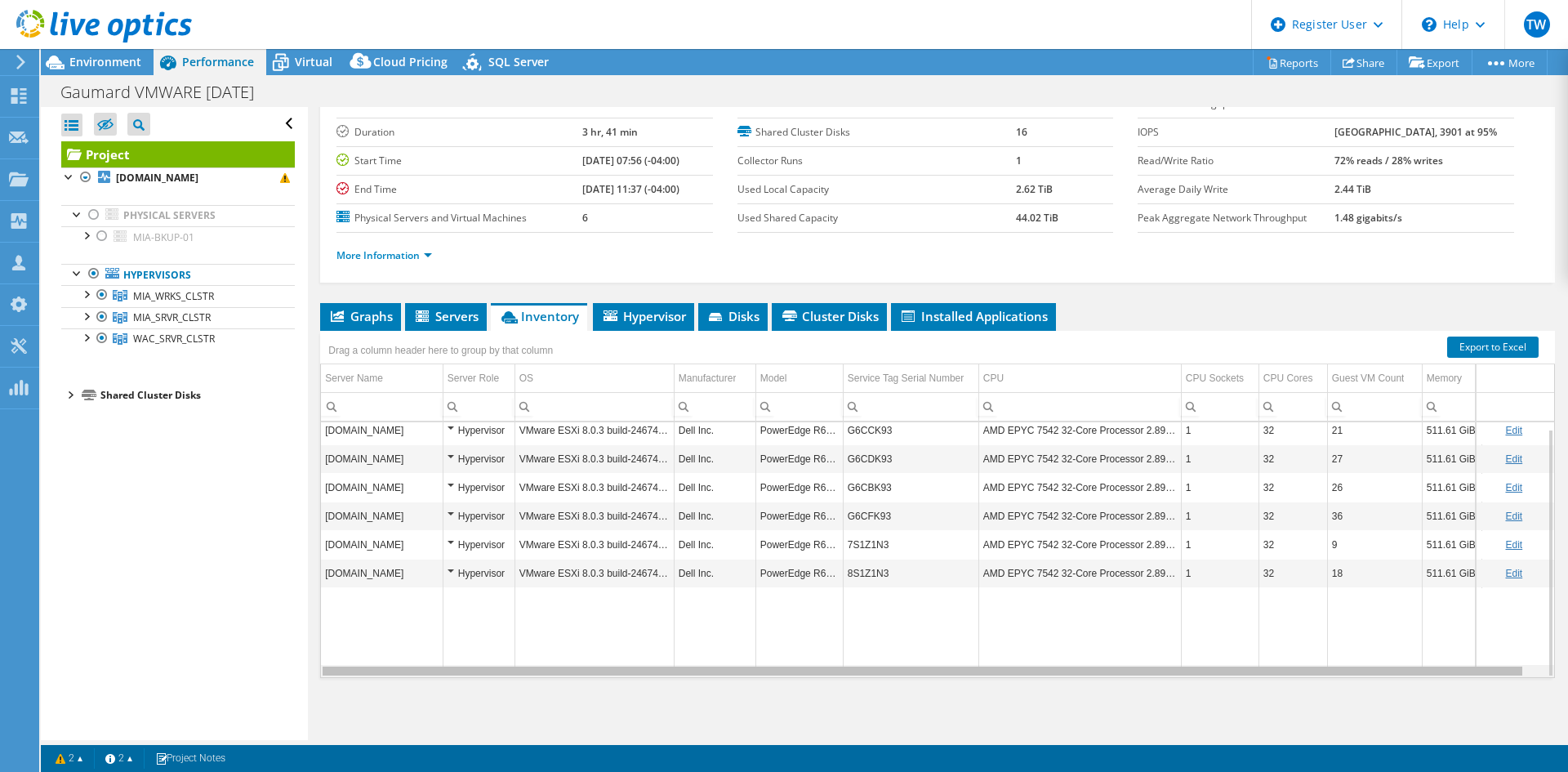
scroll to position [0, 18]
drag, startPoint x: 843, startPoint y: 673, endPoint x: 1154, endPoint y: 661, distance: 311.2
click at [1154, 661] on body "TW Dell User [PERSON_NAME] Wagon [PERSON_NAME][EMAIL_ADDRESS][DOMAIN_NAME] Dell…" at bounding box center [784, 386] width 1568 height 772
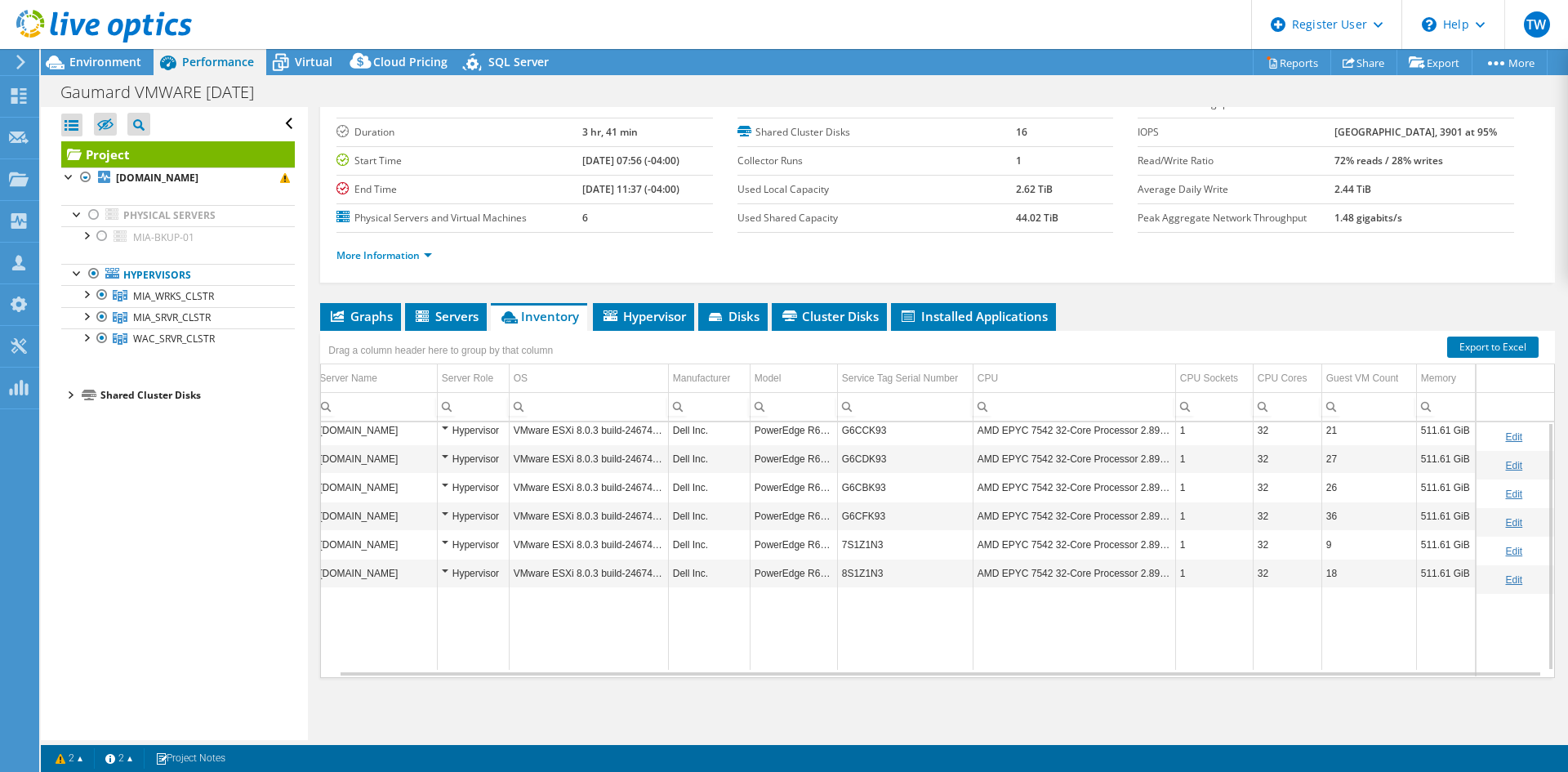
scroll to position [0, 0]
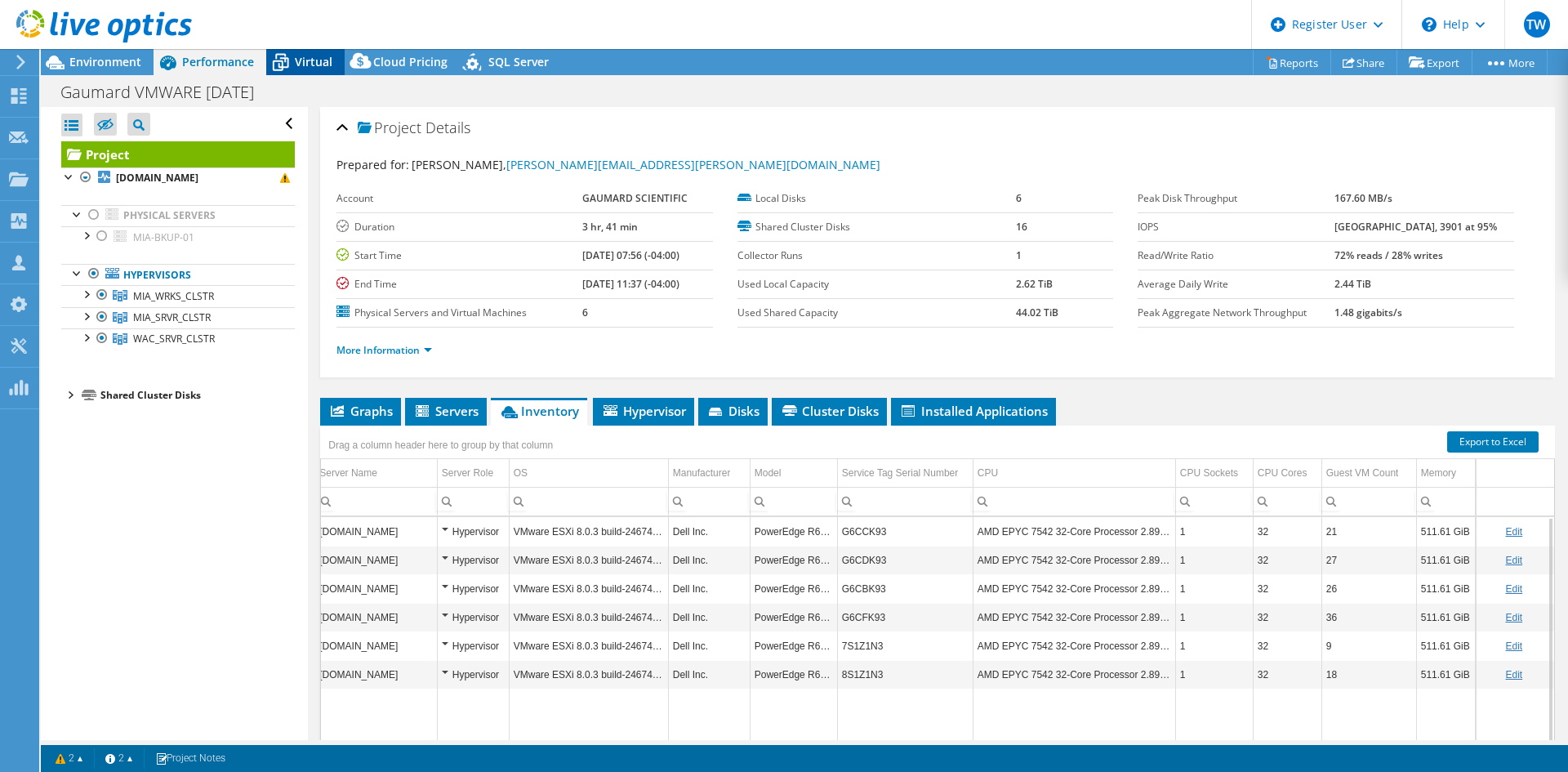
click at [308, 62] on span "Virtual" at bounding box center [314, 61] width 38 height 16
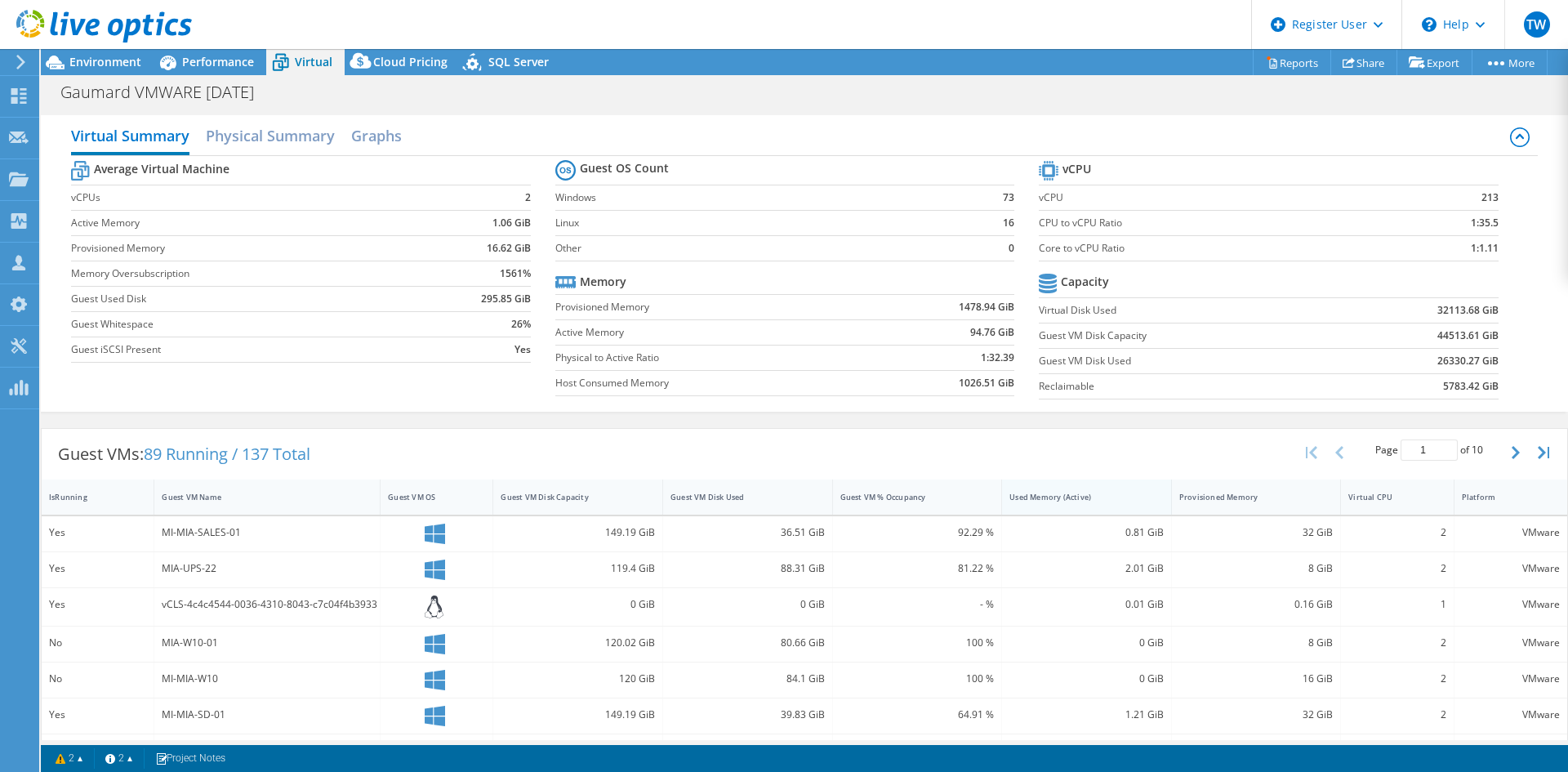
click at [1016, 492] on div "Used Memory (Active)" at bounding box center [1076, 497] width 134 height 10
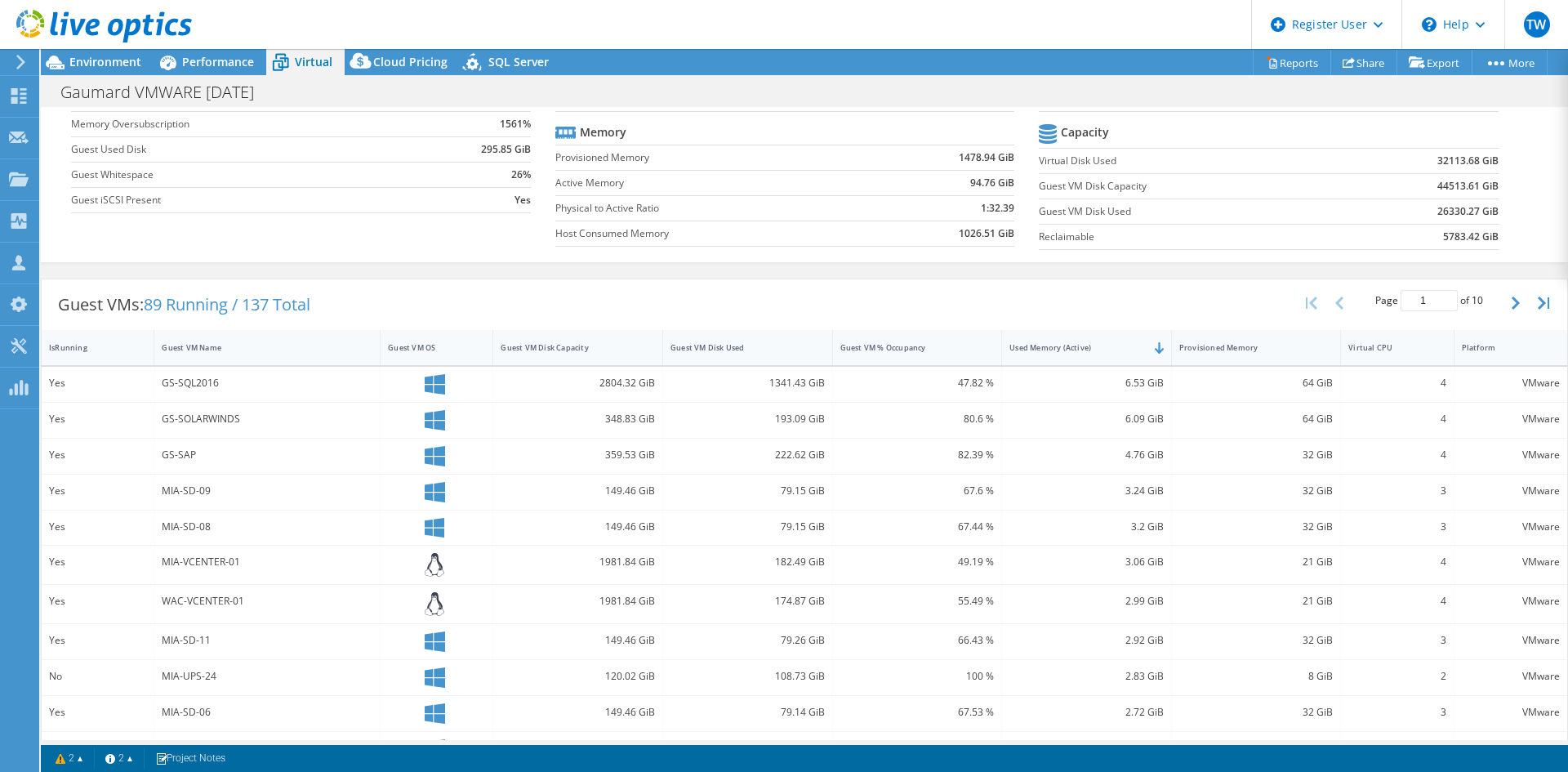
scroll to position [163, 0]
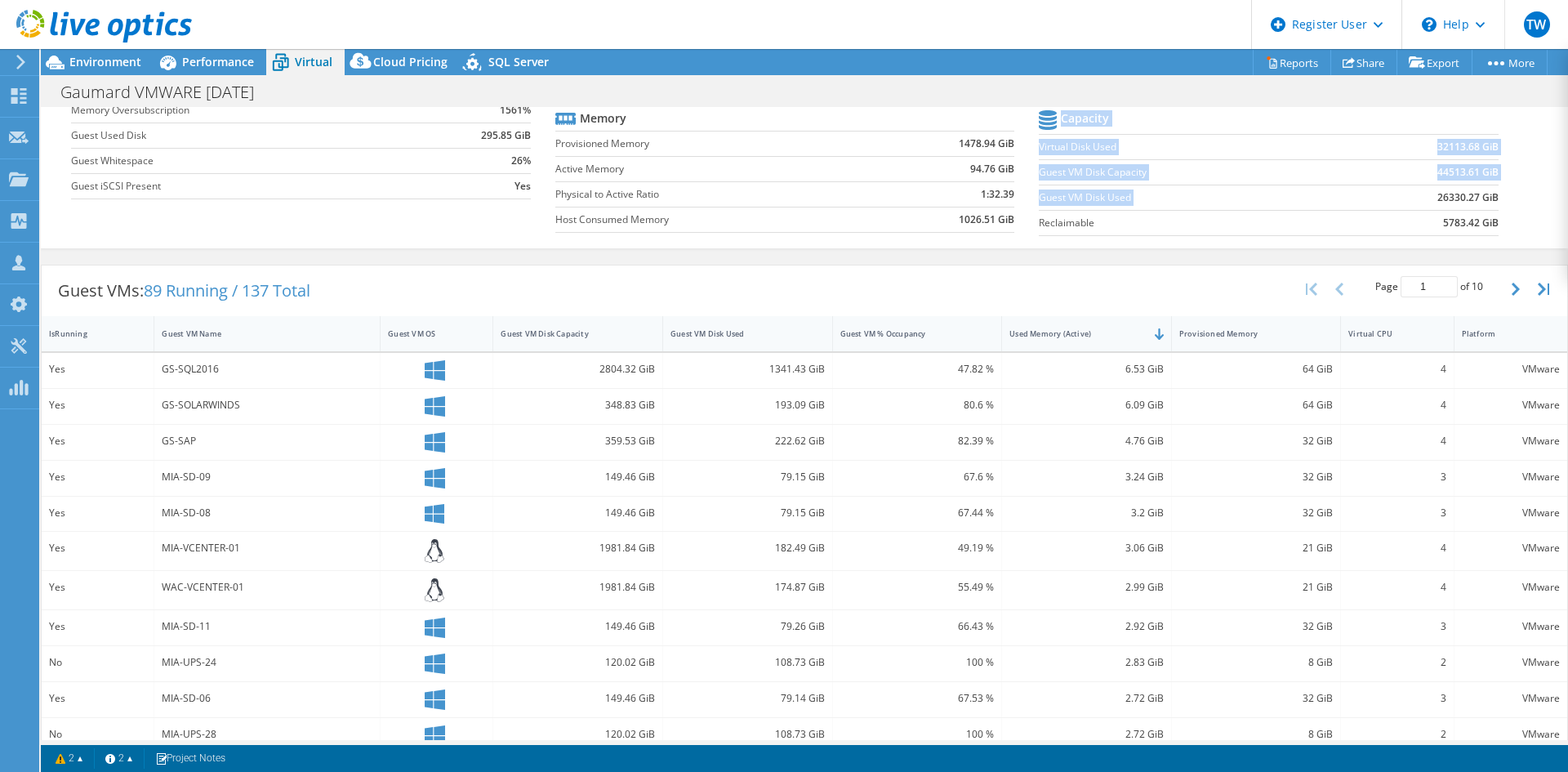
drag, startPoint x: 1414, startPoint y: 198, endPoint x: 1500, endPoint y: 203, distance: 86.1
click at [1500, 203] on section "vCPU vCPU 213 CPU to vCPU Ratio 1:35.5 Core to vCPU Ratio 1:1.11 Capacity Virtu…" at bounding box center [1280, 118] width 484 height 251
click at [882, 178] on td "94.76 GiB" at bounding box center [942, 168] width 144 height 25
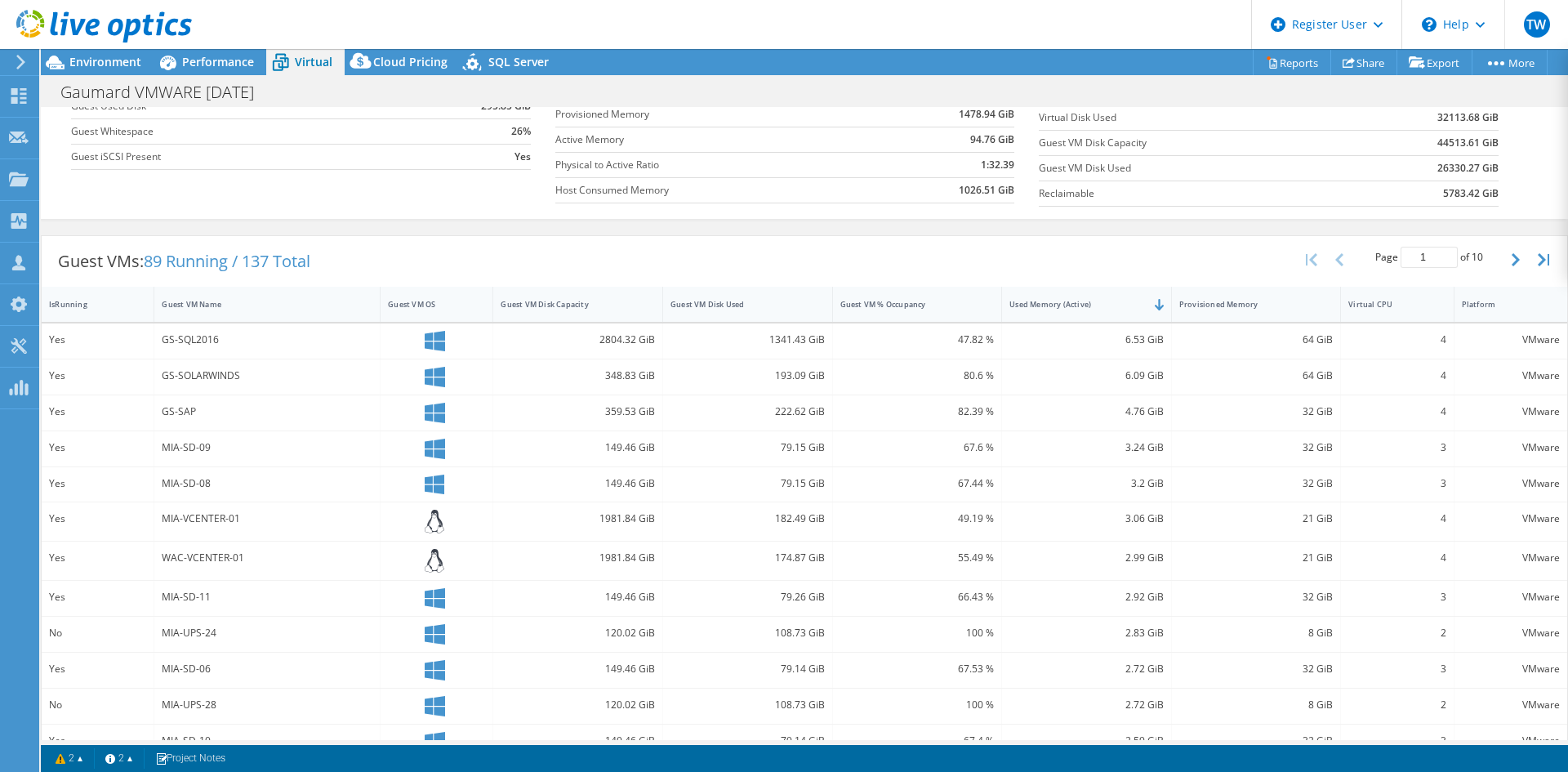
scroll to position [165, 0]
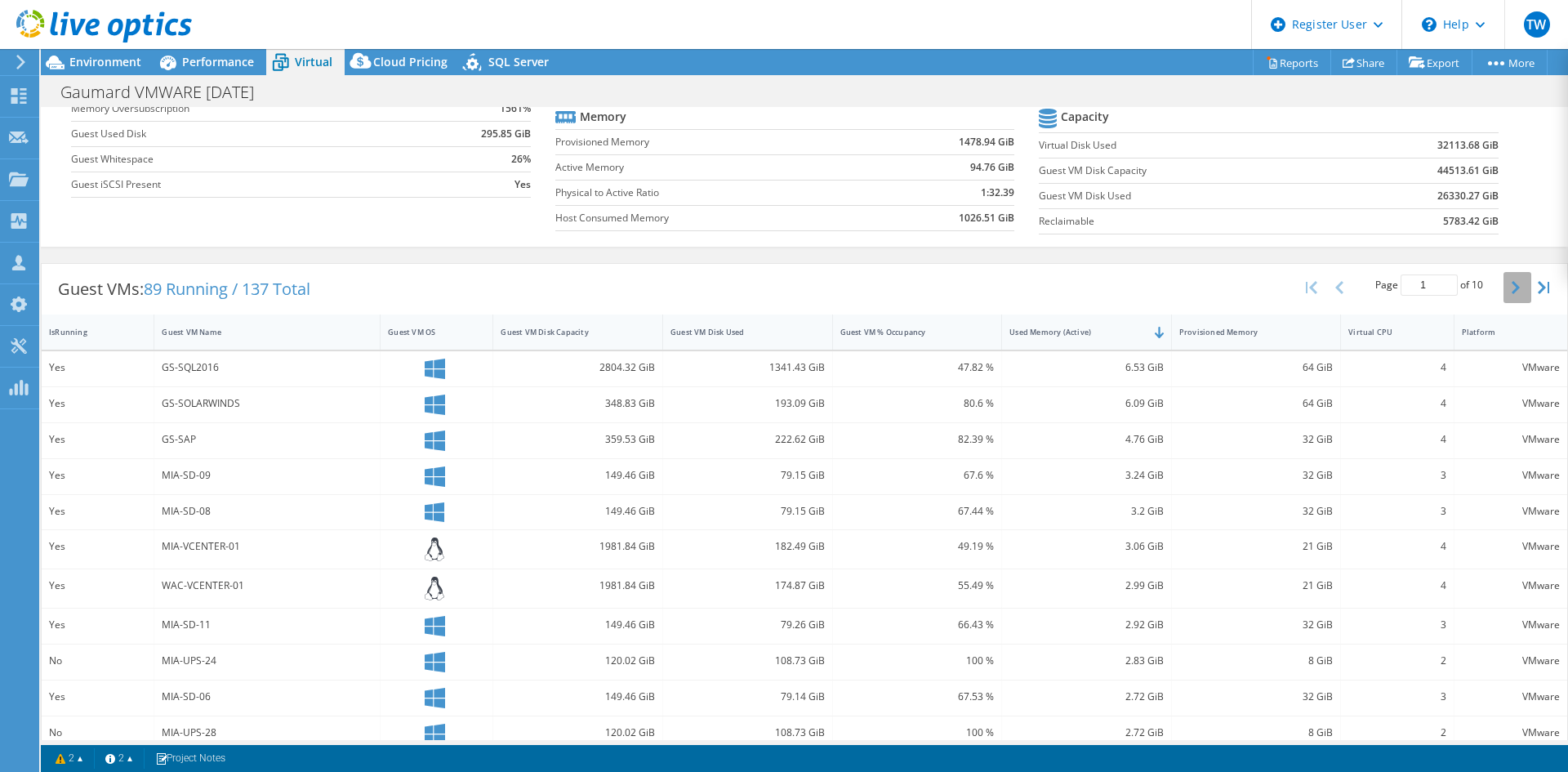
click at [1507, 295] on button "button" at bounding box center [1517, 287] width 28 height 31
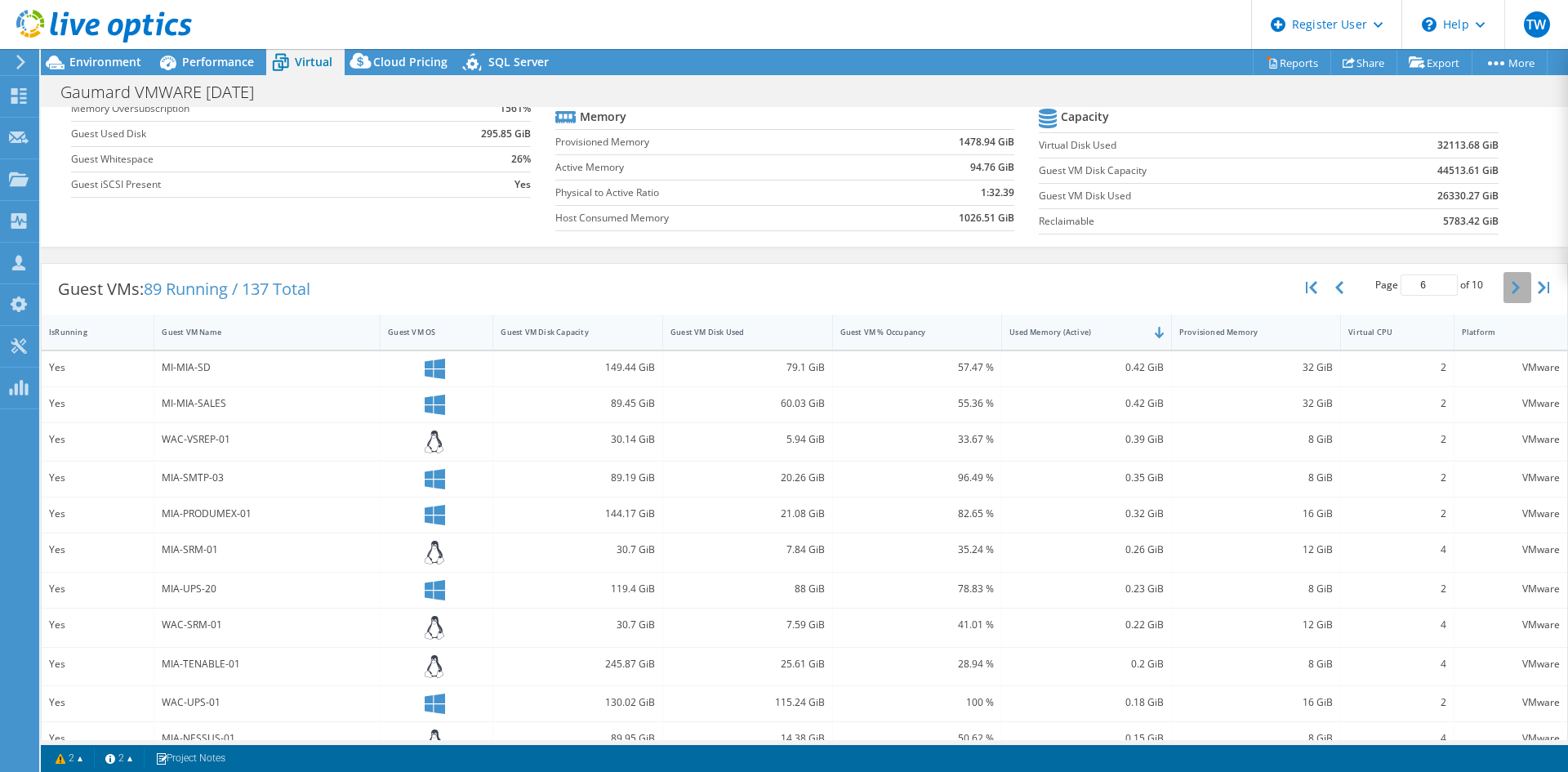
click at [1507, 295] on button "button" at bounding box center [1517, 287] width 28 height 31
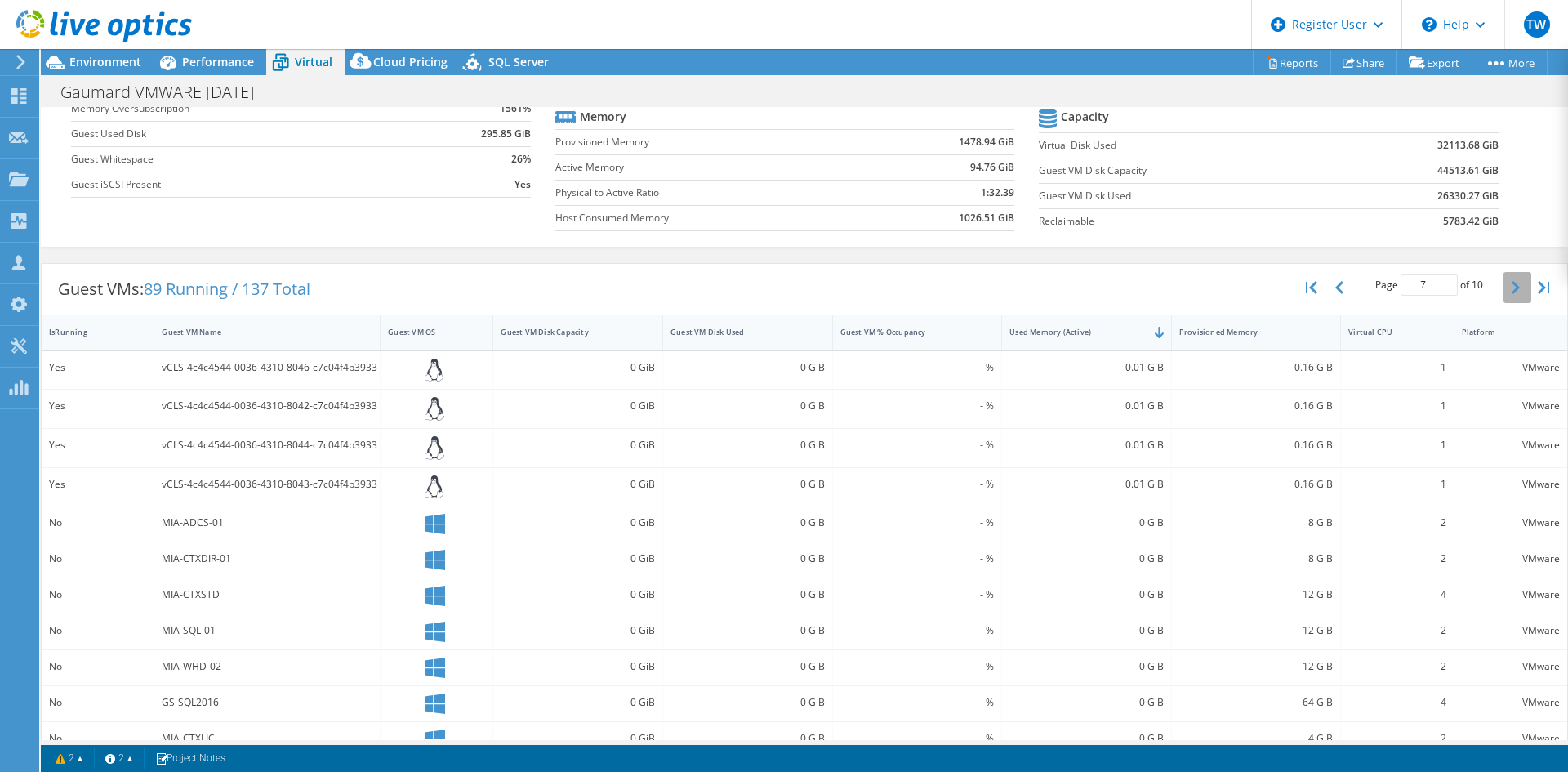
click at [1507, 295] on button "button" at bounding box center [1517, 287] width 28 height 31
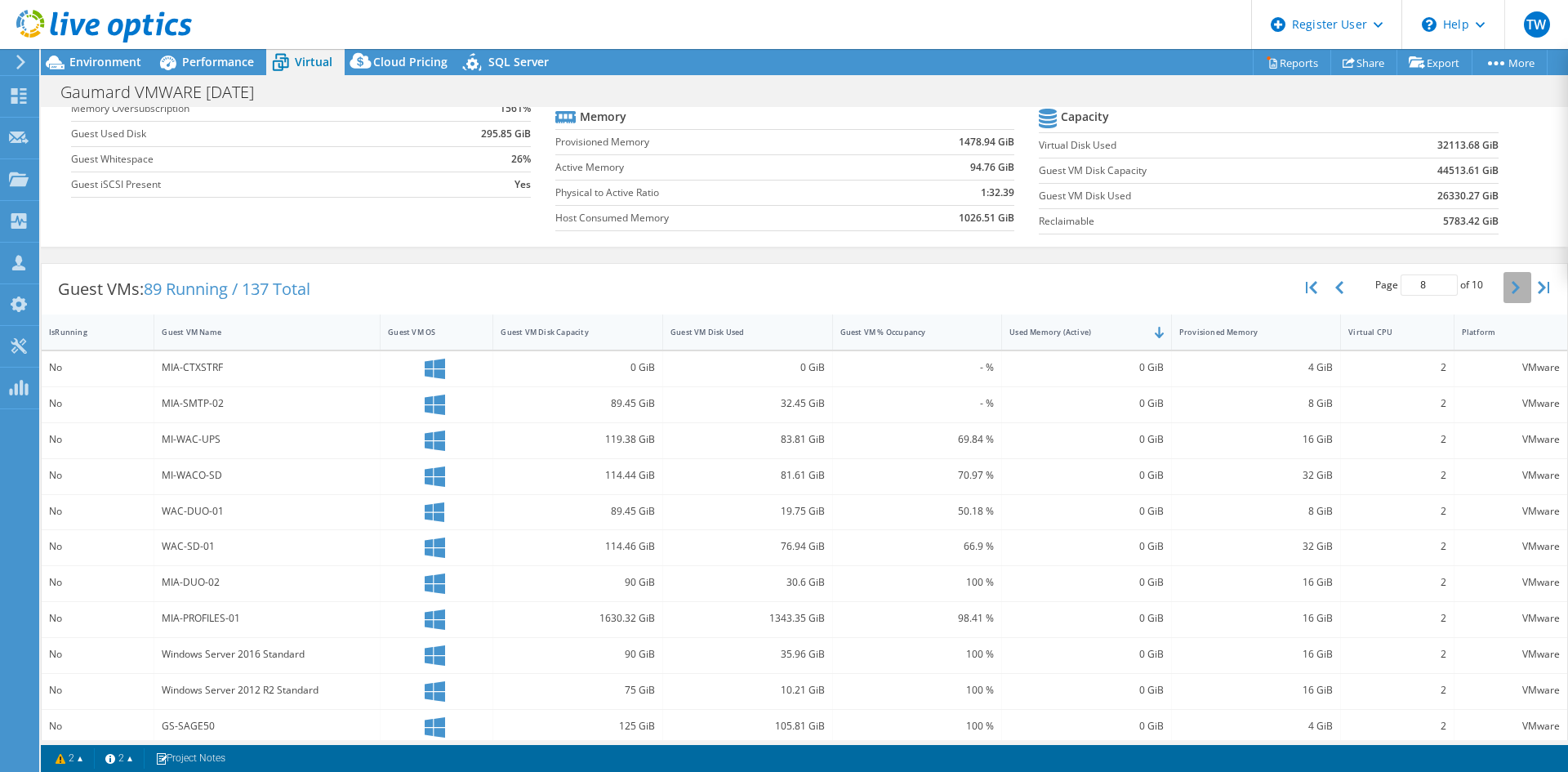
click at [1507, 295] on button "button" at bounding box center [1517, 287] width 28 height 31
click at [1327, 295] on button "button" at bounding box center [1341, 287] width 28 height 31
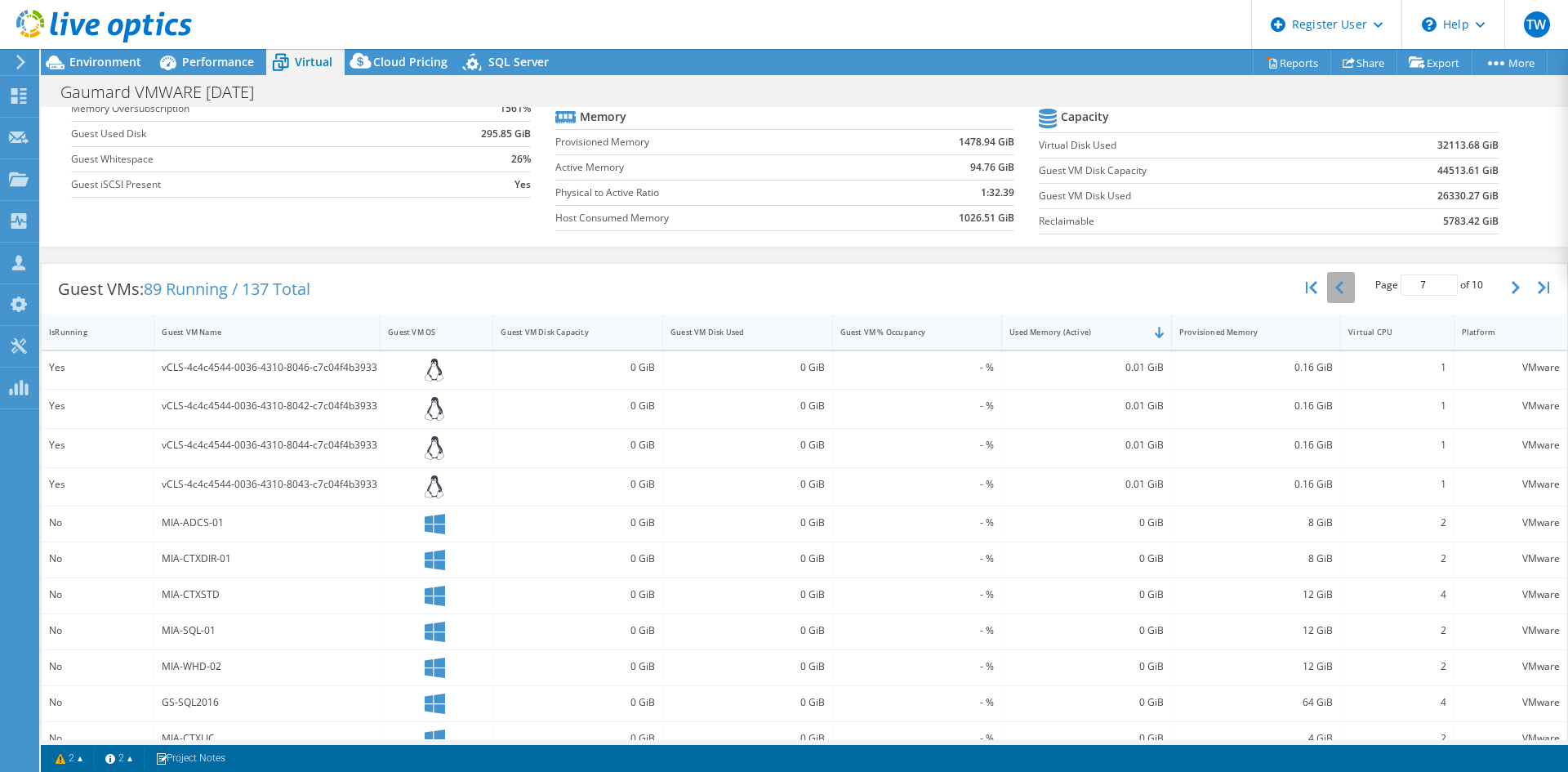
click at [1327, 295] on button "button" at bounding box center [1341, 287] width 28 height 31
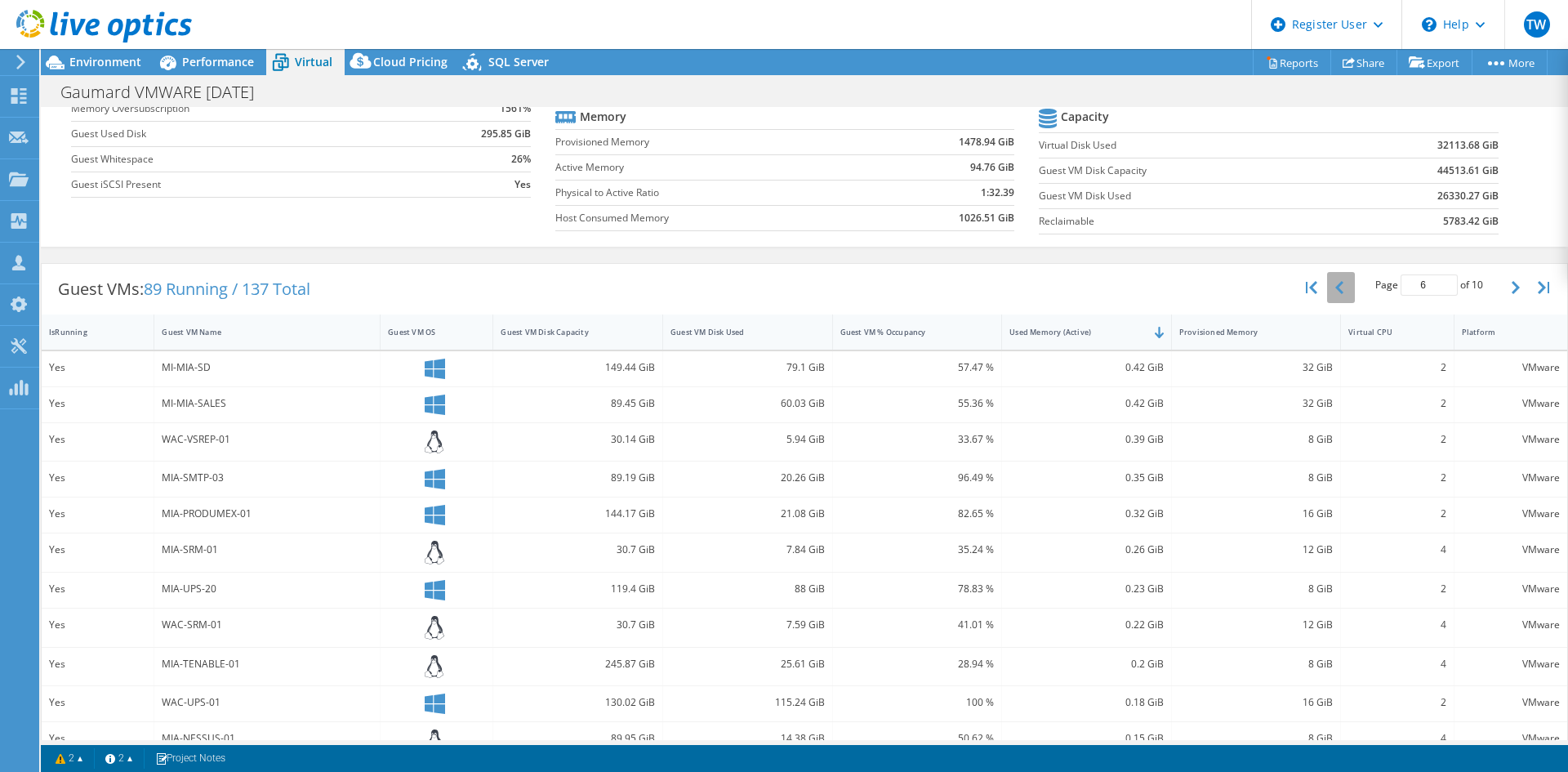
click at [1327, 295] on button "button" at bounding box center [1341, 287] width 28 height 31
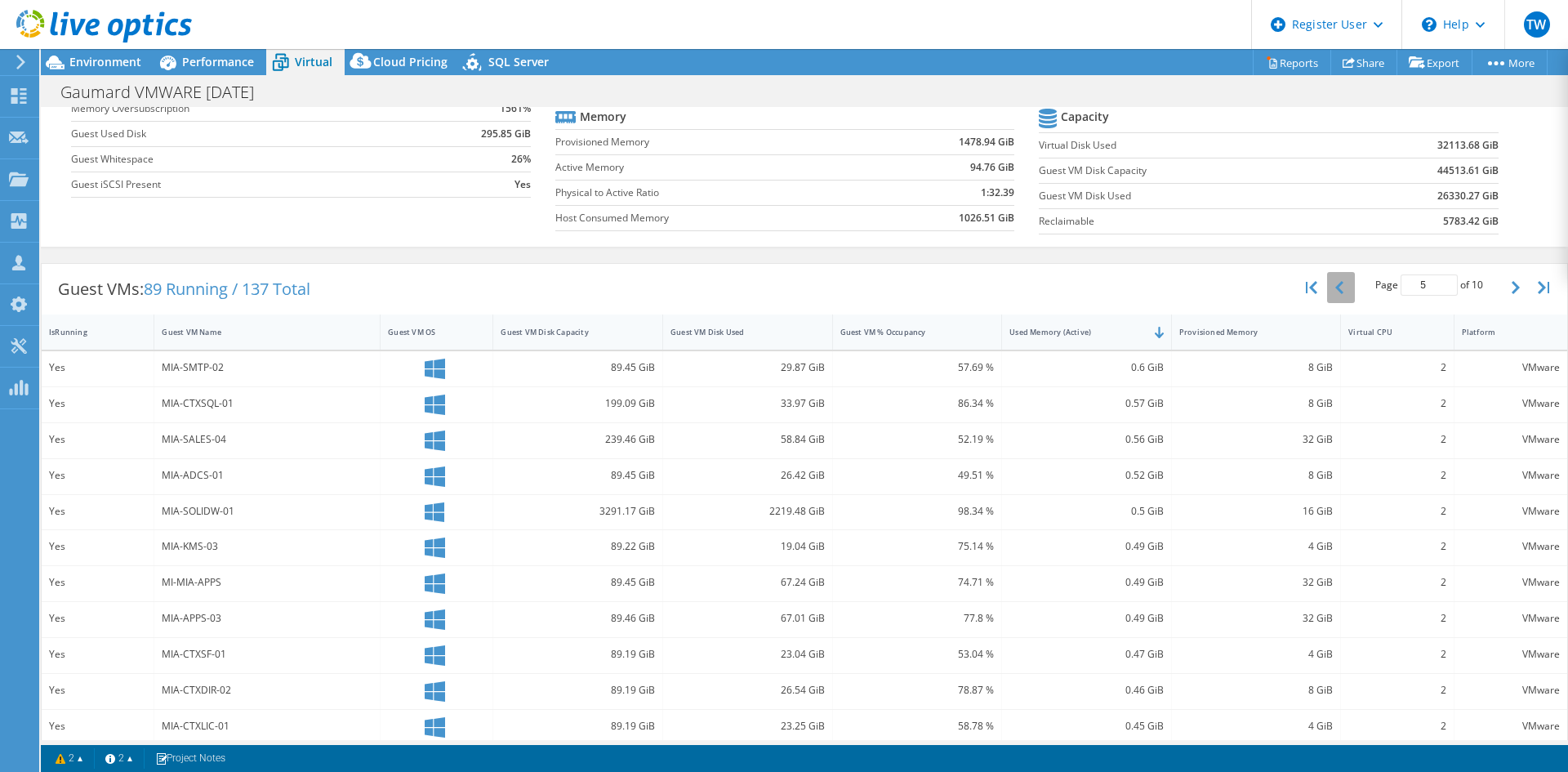
click at [1327, 295] on button "button" at bounding box center [1341, 287] width 28 height 31
type input "3"
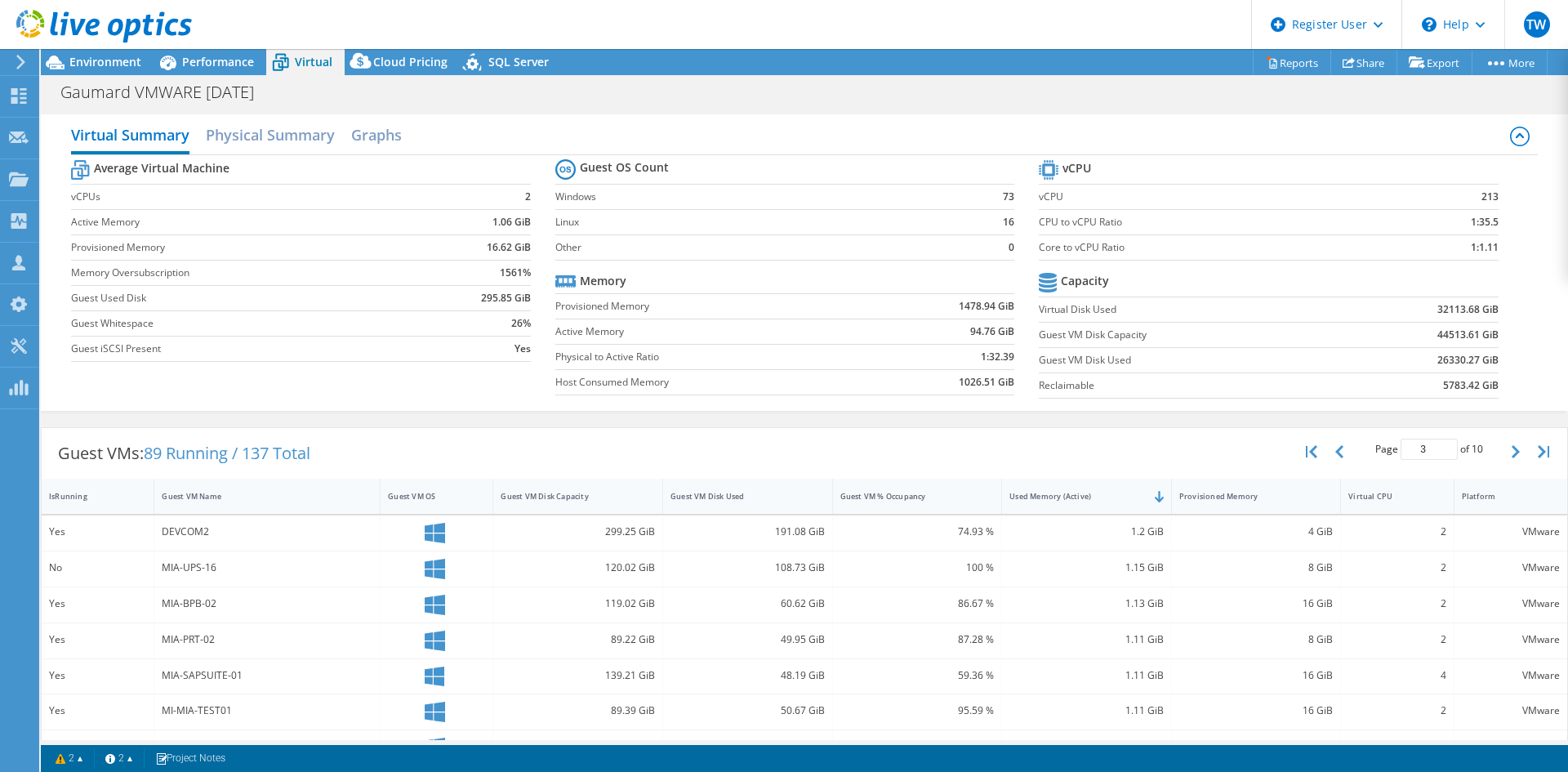
scroll to position [0, 0]
